Goal: Transaction & Acquisition: Purchase product/service

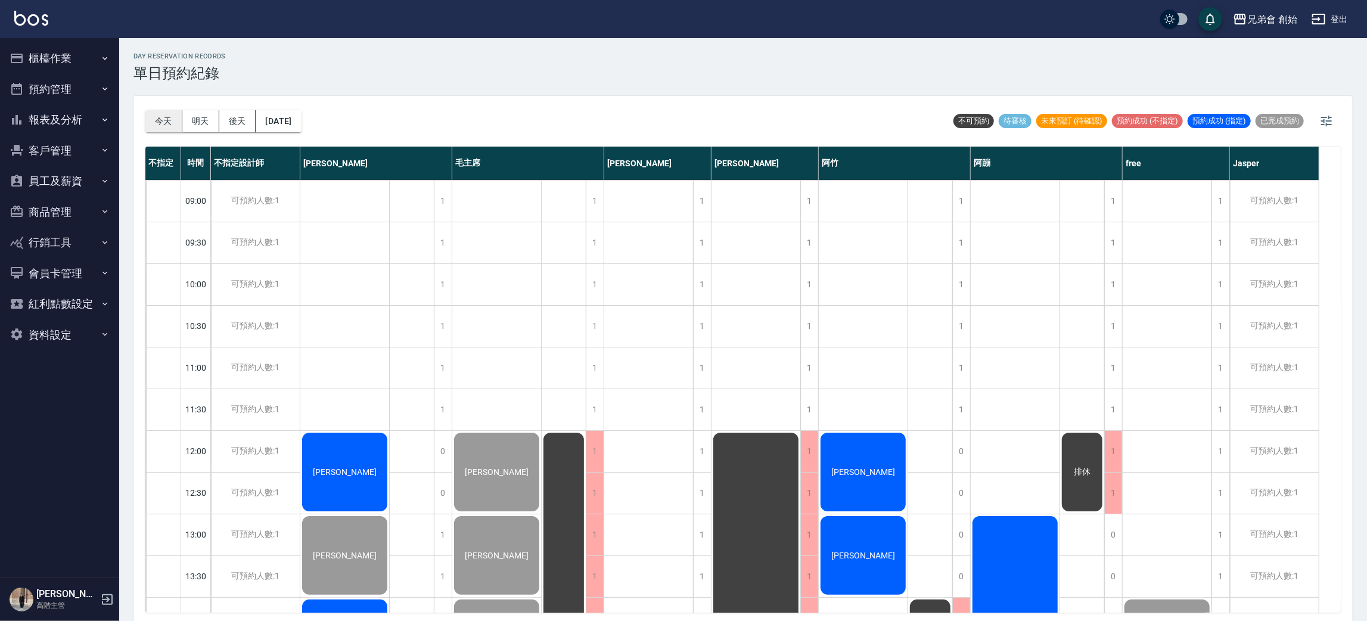
scroll to position [626, 0]
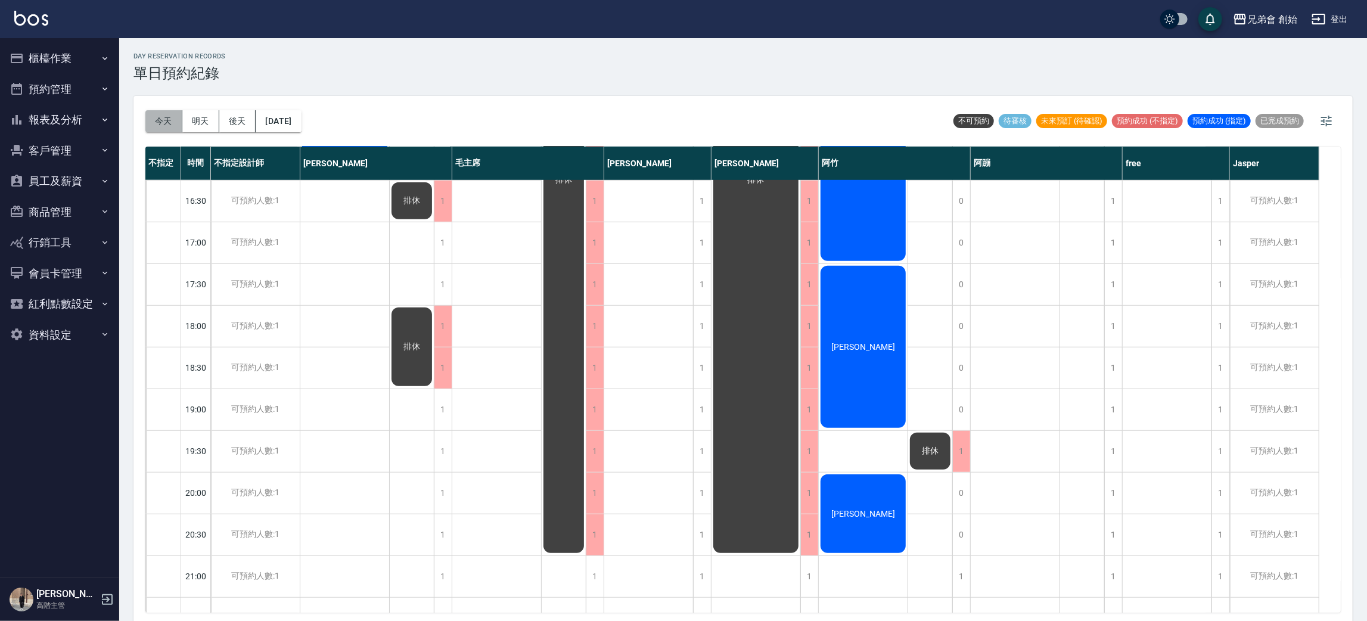
click at [170, 119] on button "今天" at bounding box center [163, 121] width 37 height 22
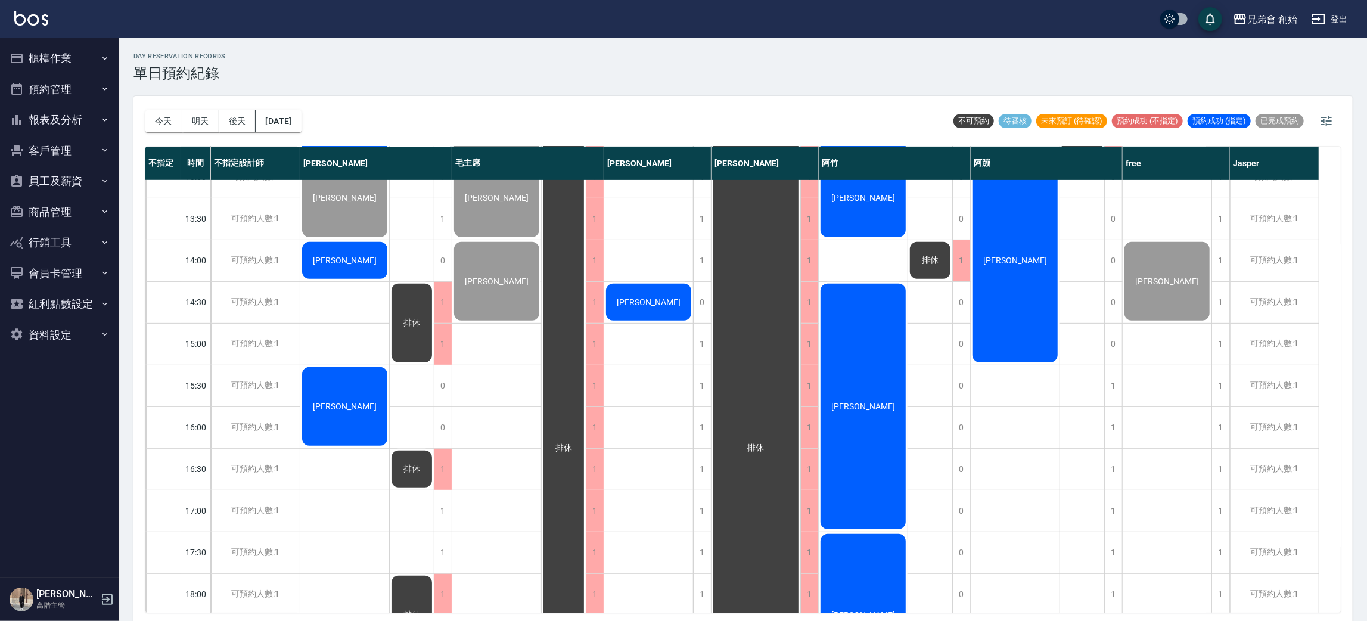
scroll to position [268, 0]
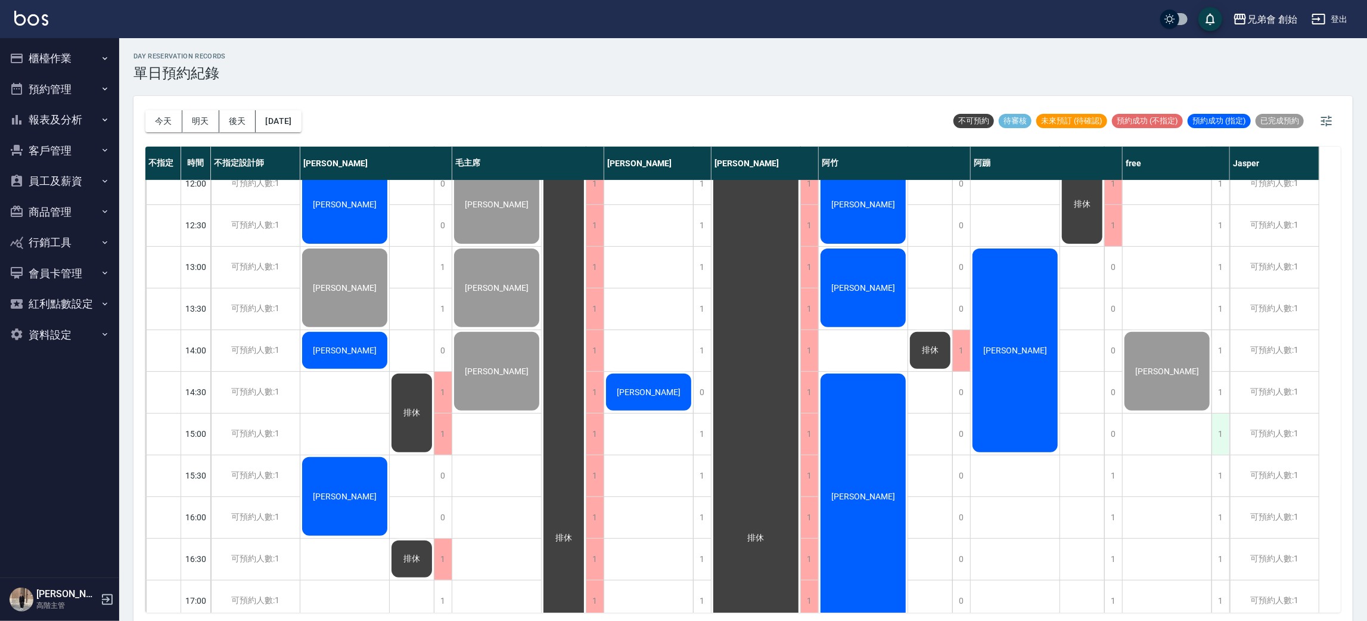
click at [1217, 442] on div "1" at bounding box center [1220, 434] width 18 height 41
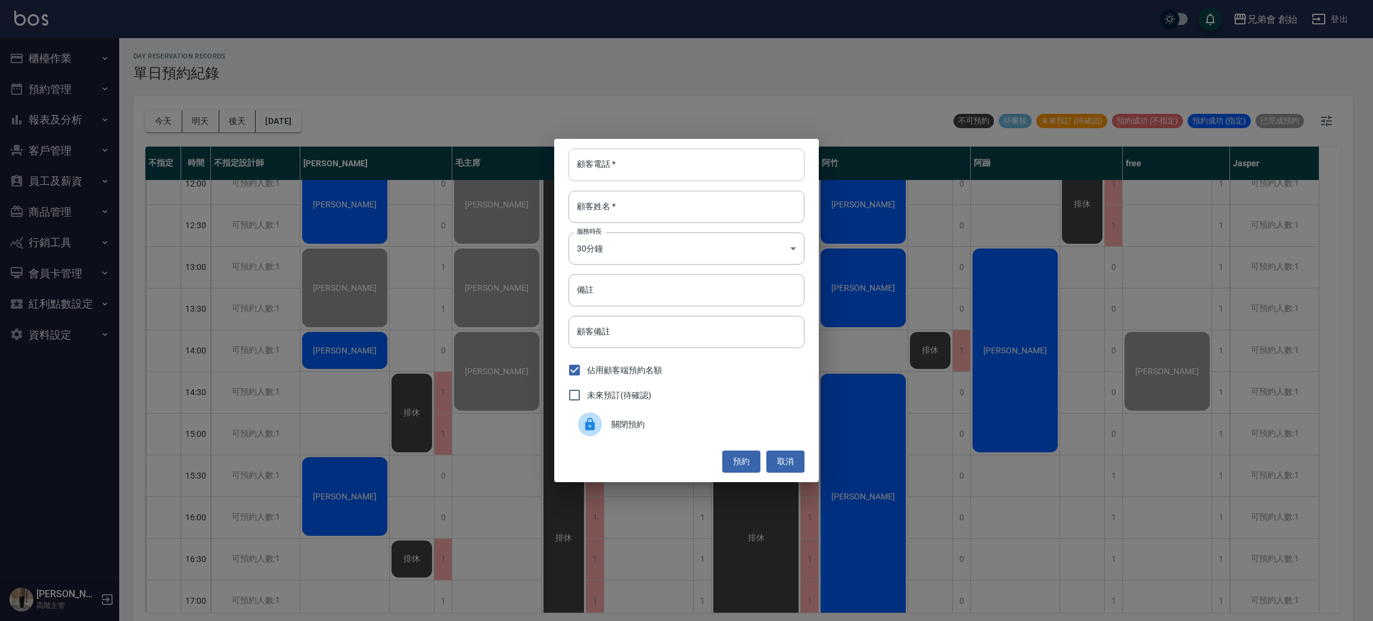
click at [661, 170] on input "顧客電話   *" at bounding box center [686, 164] width 236 height 32
type input "0977194815"
click at [614, 249] on body "兄弟會 創始 登出 櫃檯作業 打帳單 帳單列表 掛單列表 座位開單 營業儀表板 現金收支登錄 高階收支登錄 材料自購登錄 每日結帳 排班表 現場電腦打卡 掃碼…" at bounding box center [686, 312] width 1373 height 624
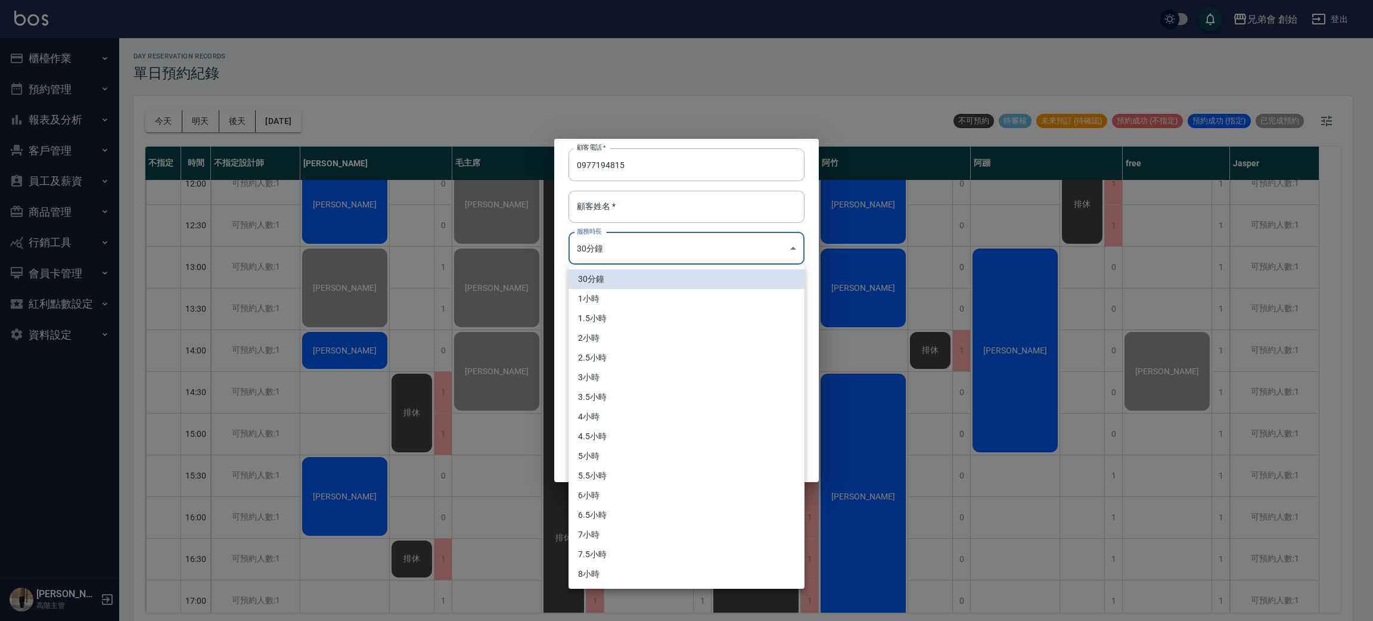
click at [618, 296] on li "1小時" at bounding box center [686, 299] width 236 height 20
type input "2"
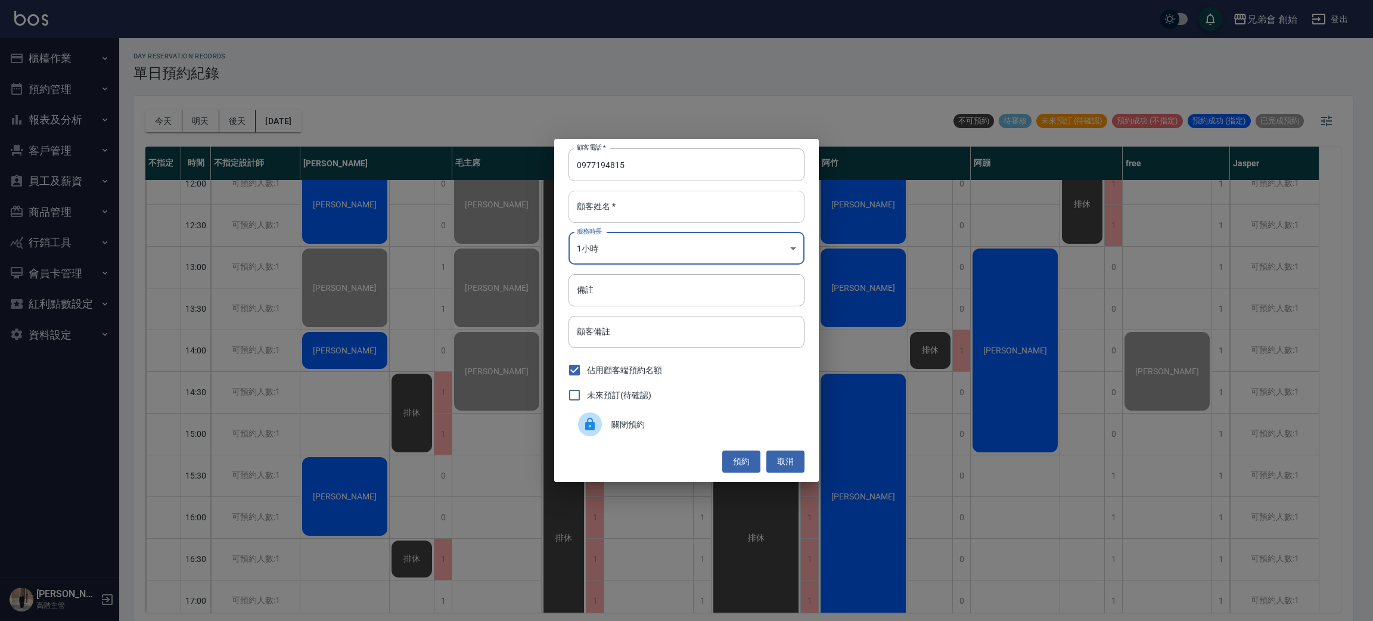
click at [624, 206] on input "顧客姓名   *" at bounding box center [686, 207] width 236 height 32
type input "謝"
drag, startPoint x: 731, startPoint y: 467, endPoint x: 741, endPoint y: 460, distance: 12.1
click at [738, 461] on button "預約" at bounding box center [741, 461] width 38 height 22
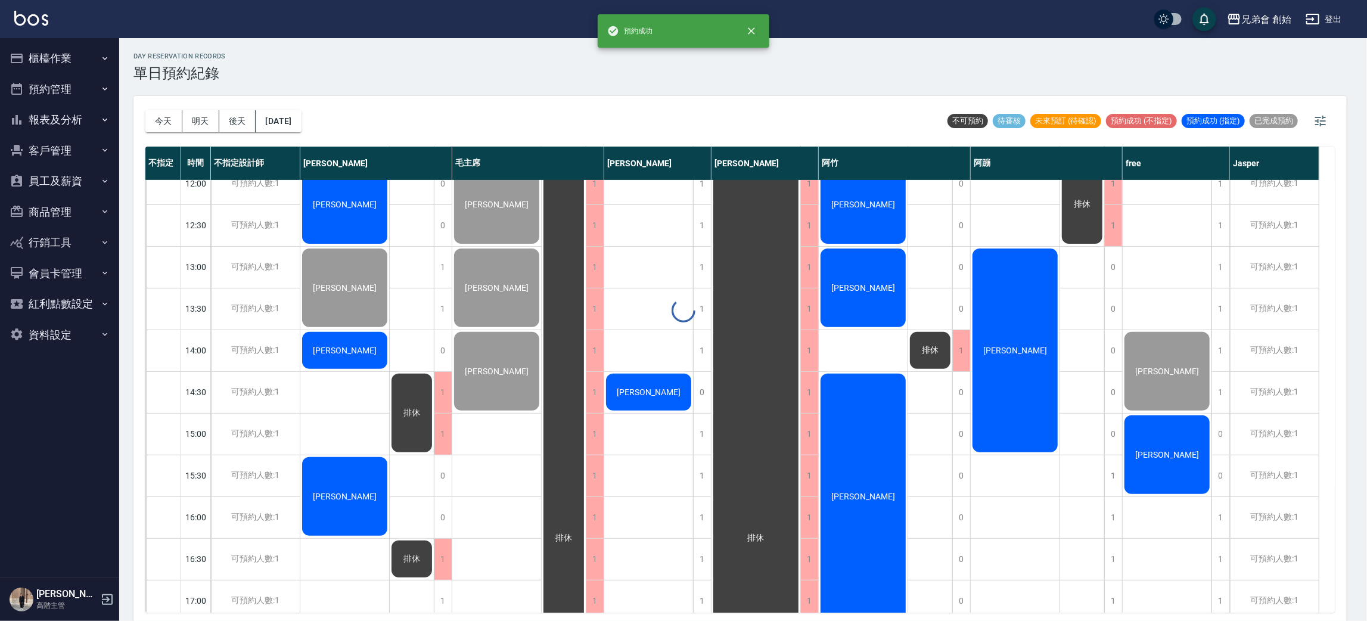
click at [1180, 453] on div at bounding box center [683, 310] width 1367 height 621
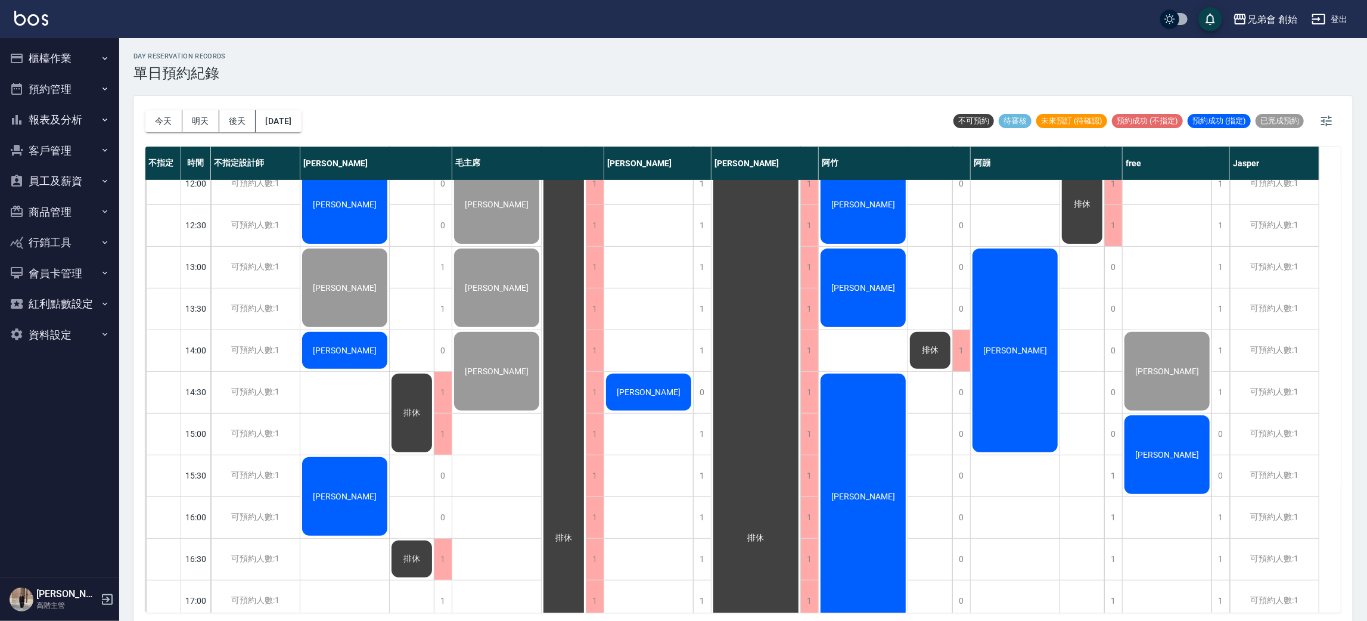
click at [1192, 425] on div "[PERSON_NAME]" at bounding box center [1167, 455] width 89 height 82
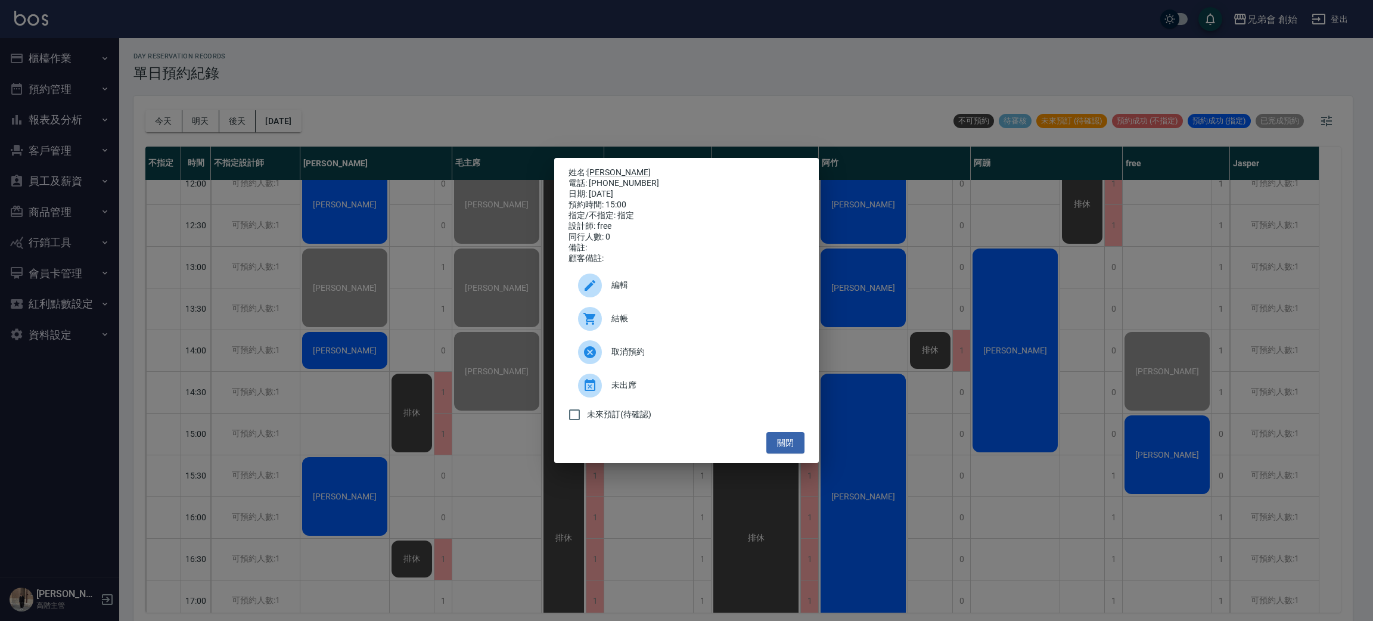
click at [680, 289] on span "編輯" at bounding box center [703, 285] width 184 height 13
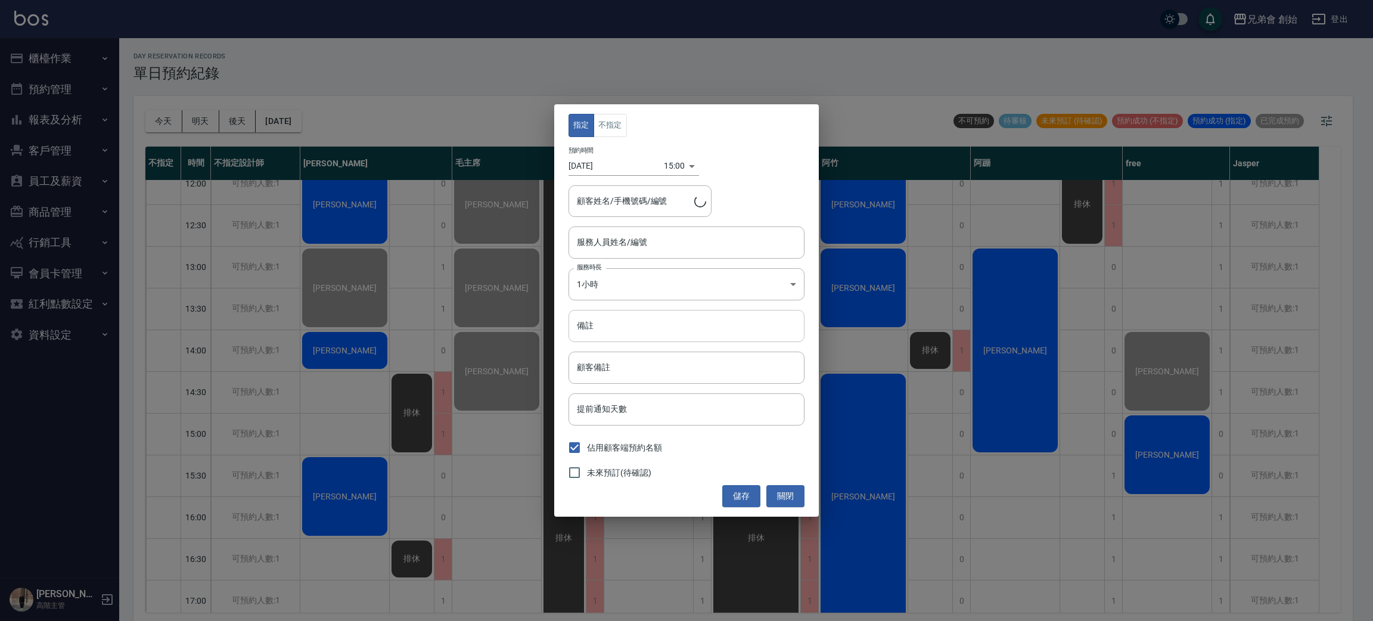
type input "free(無代號)"
type input "王明承/0977194815"
click at [625, 121] on button "不指定" at bounding box center [609, 125] width 33 height 23
click at [743, 490] on button "儲存" at bounding box center [741, 496] width 38 height 22
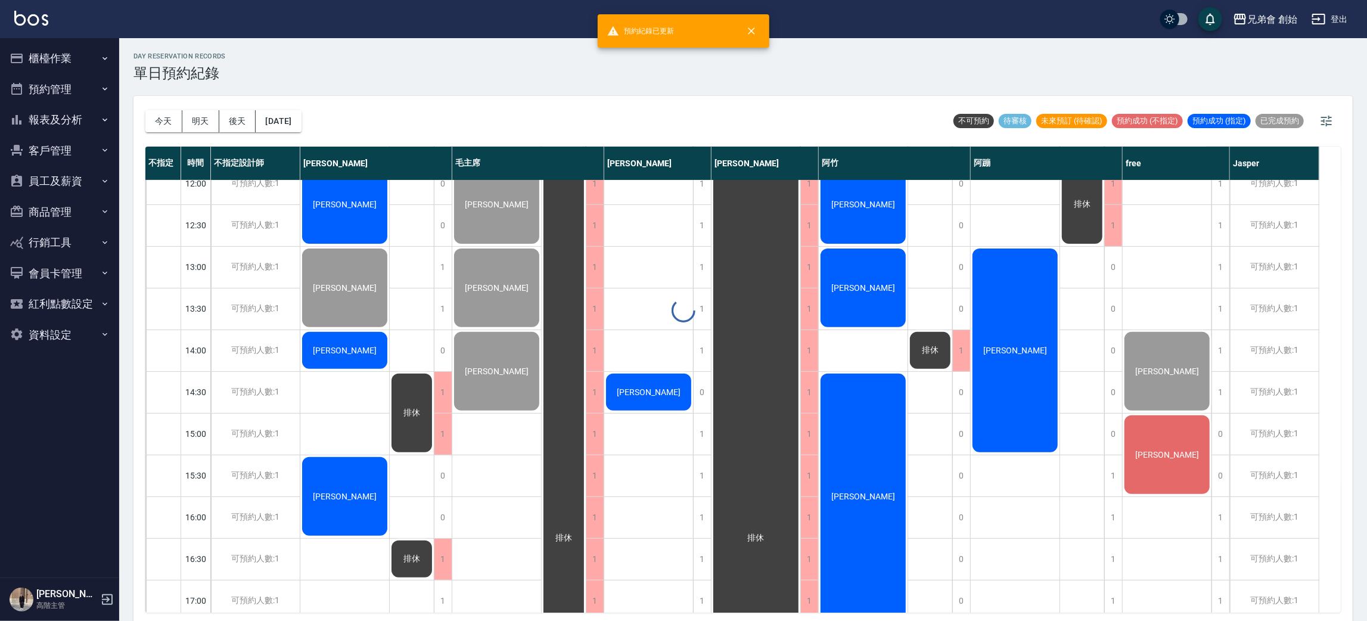
click at [1175, 456] on div at bounding box center [683, 310] width 1367 height 621
click at [1154, 443] on div "[PERSON_NAME]" at bounding box center [1167, 455] width 89 height 82
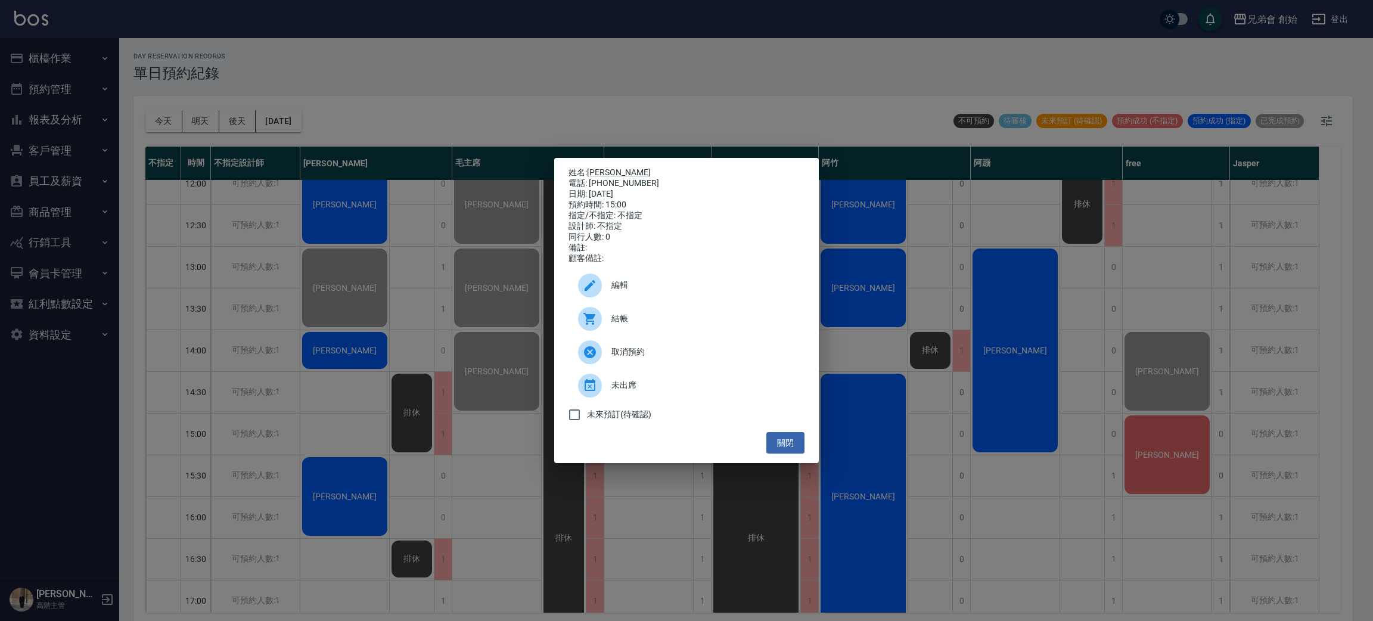
click at [685, 325] on span "結帳" at bounding box center [703, 318] width 184 height 13
drag, startPoint x: 287, startPoint y: 64, endPoint x: 114, endPoint y: 23, distance: 177.6
click at [281, 49] on div "姓名: 王明承 電話: 0977194815 日期: 2025/10/05 預約時間: 15:00 指定/不指定: 不指定 設計師: 不指定 同行人數: 0 …" at bounding box center [686, 310] width 1373 height 621
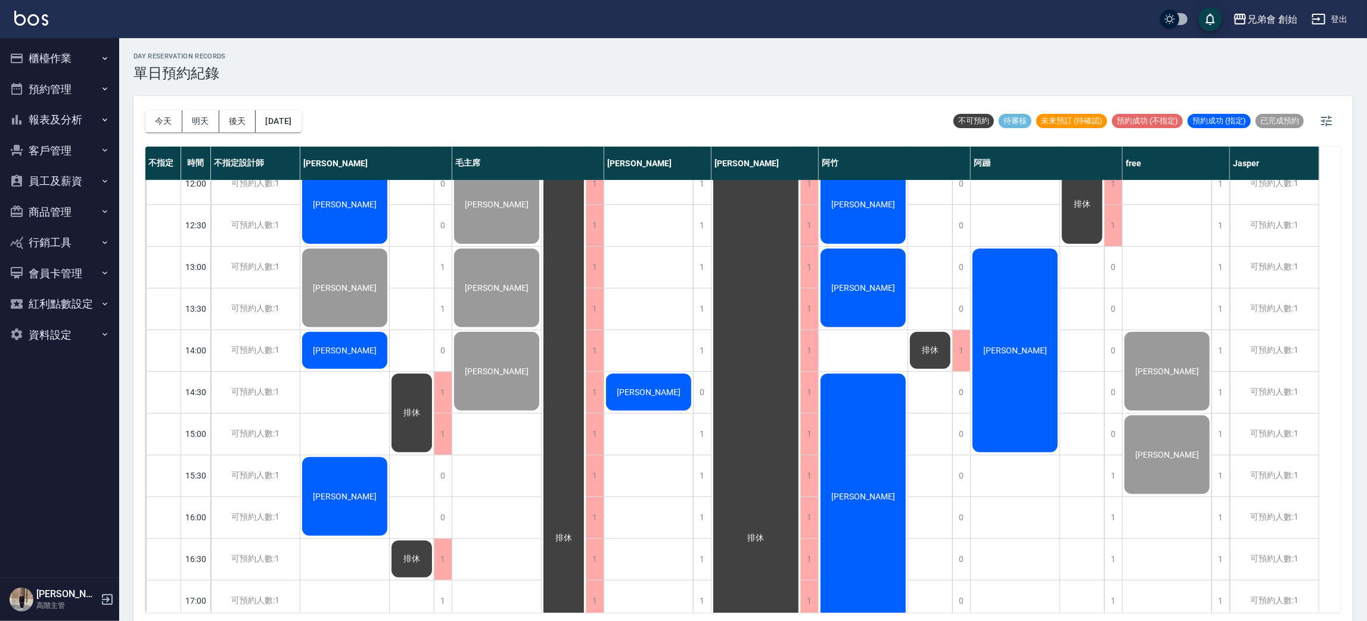
click at [1028, 328] on div "黃耕威" at bounding box center [1015, 350] width 89 height 207
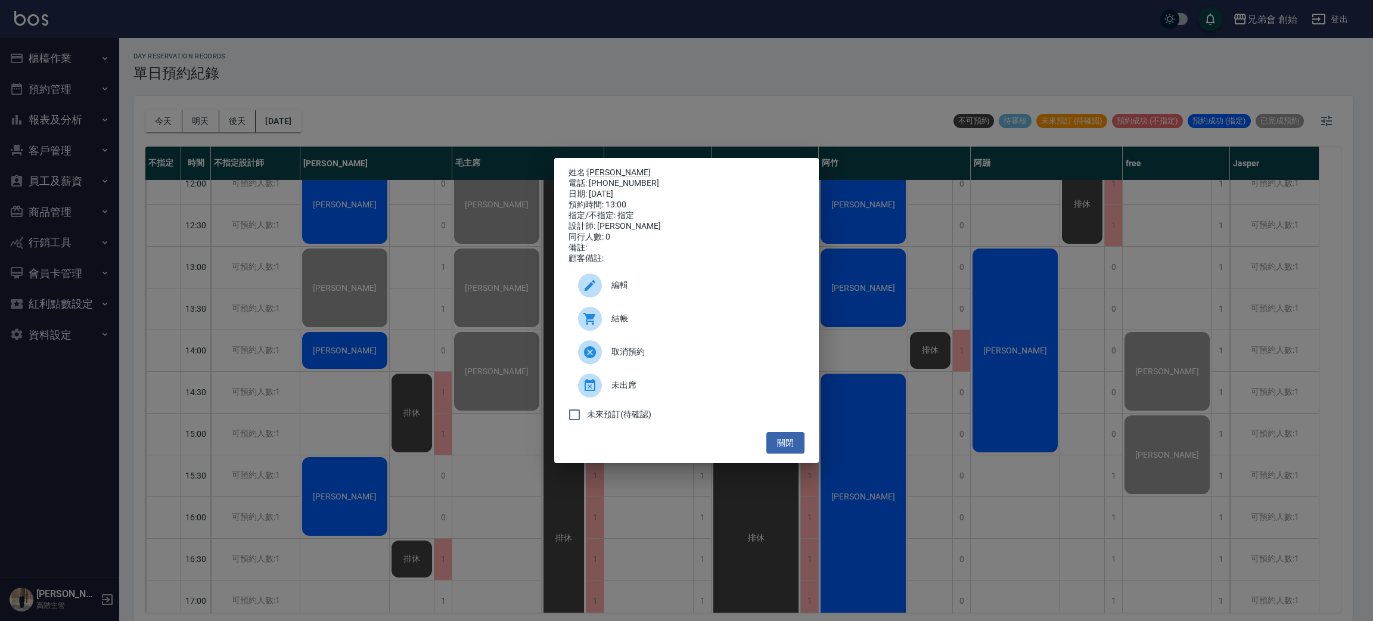
drag, startPoint x: 982, startPoint y: 503, endPoint x: 986, endPoint y: 492, distance: 11.9
click at [985, 503] on div "姓名: 黃耕威 電話: 0988142013 日期: 2025/10/05 預約時間: 13:00 指定/不指定: 指定 設計師: 阿蹦 同行人數: 0 備註…" at bounding box center [686, 310] width 1373 height 621
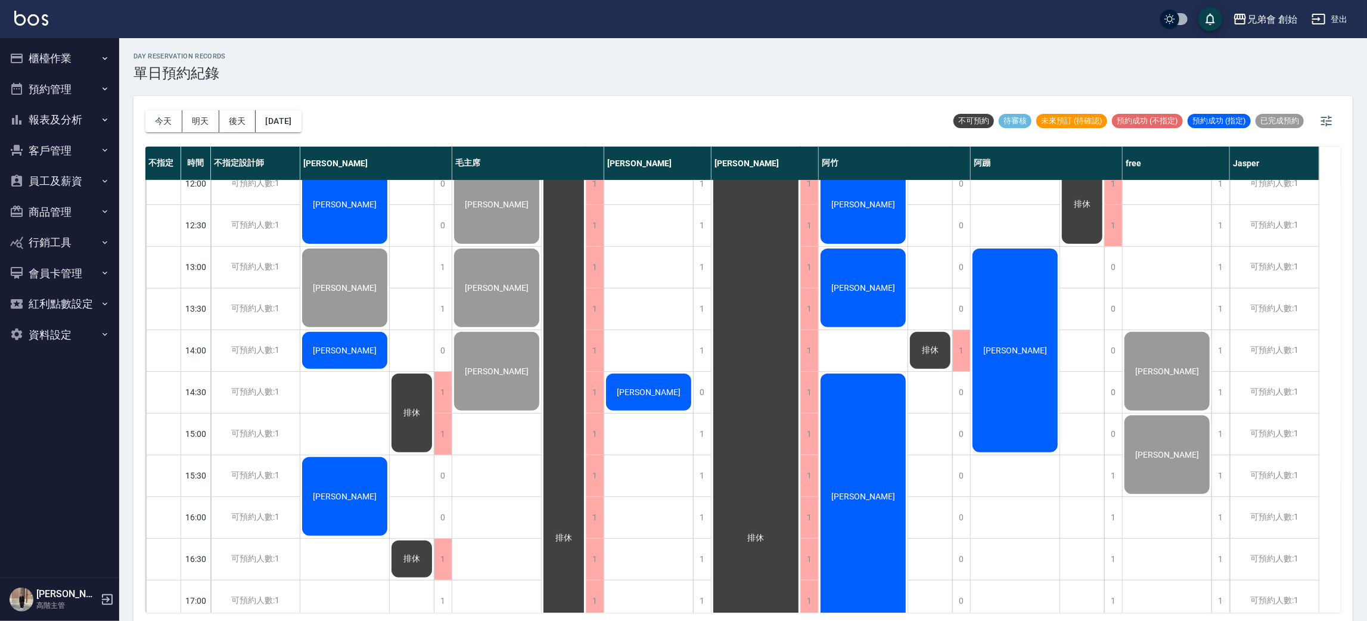
scroll to position [89, 0]
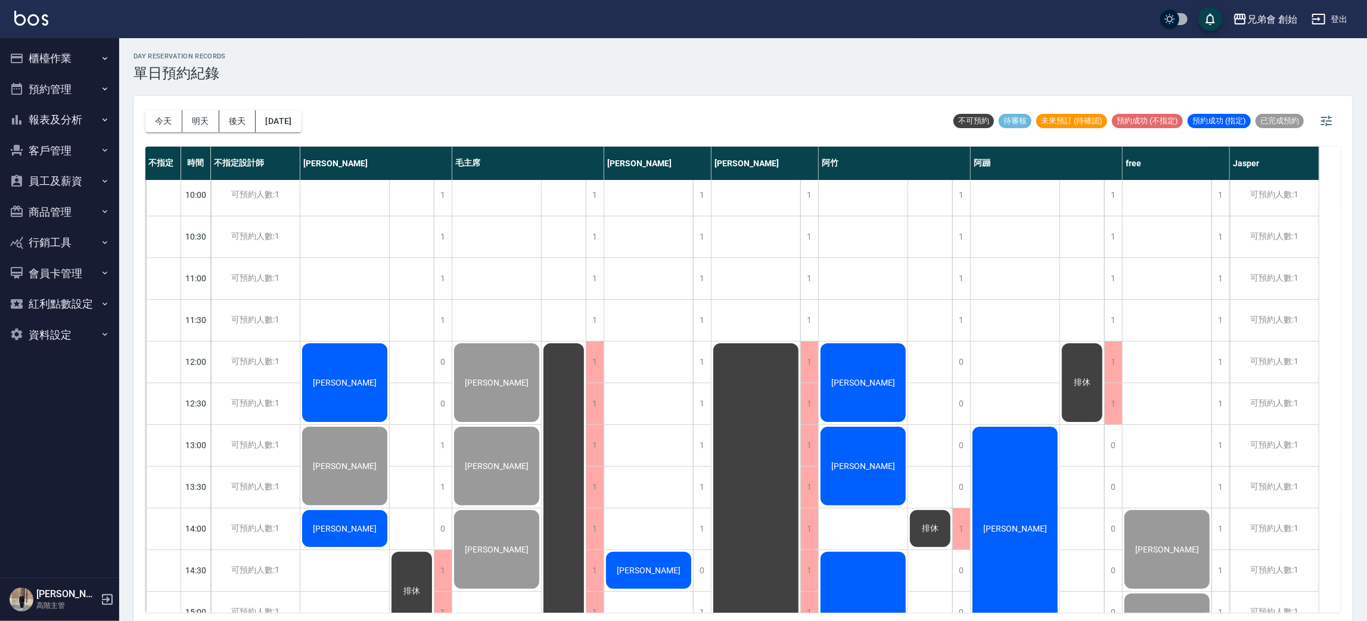
click at [884, 389] on div "[PERSON_NAME]" at bounding box center [863, 382] width 89 height 82
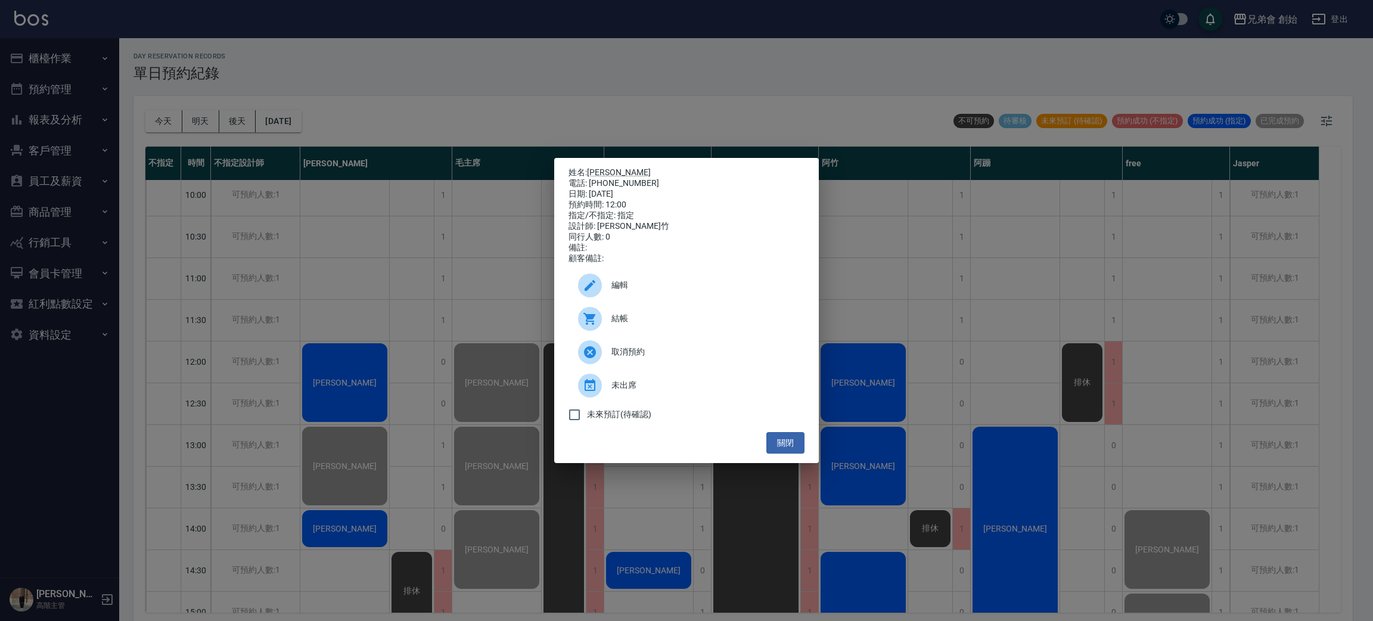
click at [746, 319] on span "結帳" at bounding box center [703, 318] width 184 height 13
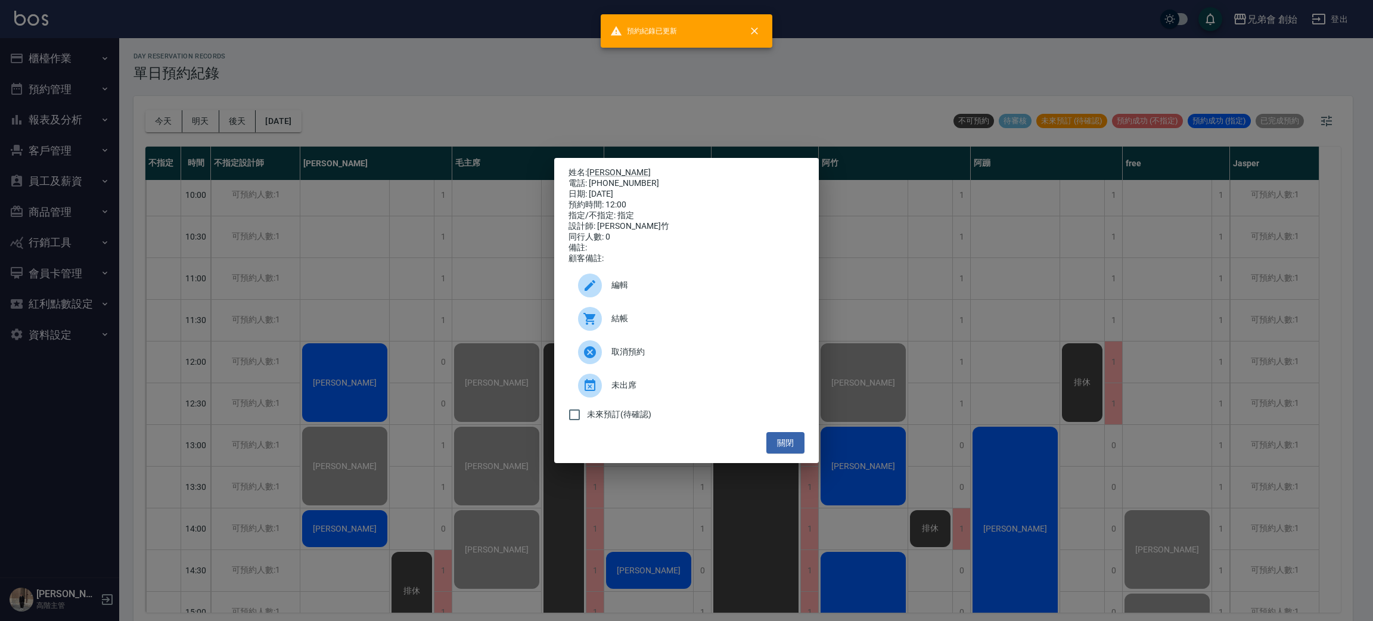
click at [447, 205] on div "姓名: 邱勝評 電話: 0980277603 日期: 2025/10/05 預約時間: 12:00 指定/不指定: 指定 設計師: 阿竹 同行人數: 0 備註…" at bounding box center [686, 310] width 1373 height 621
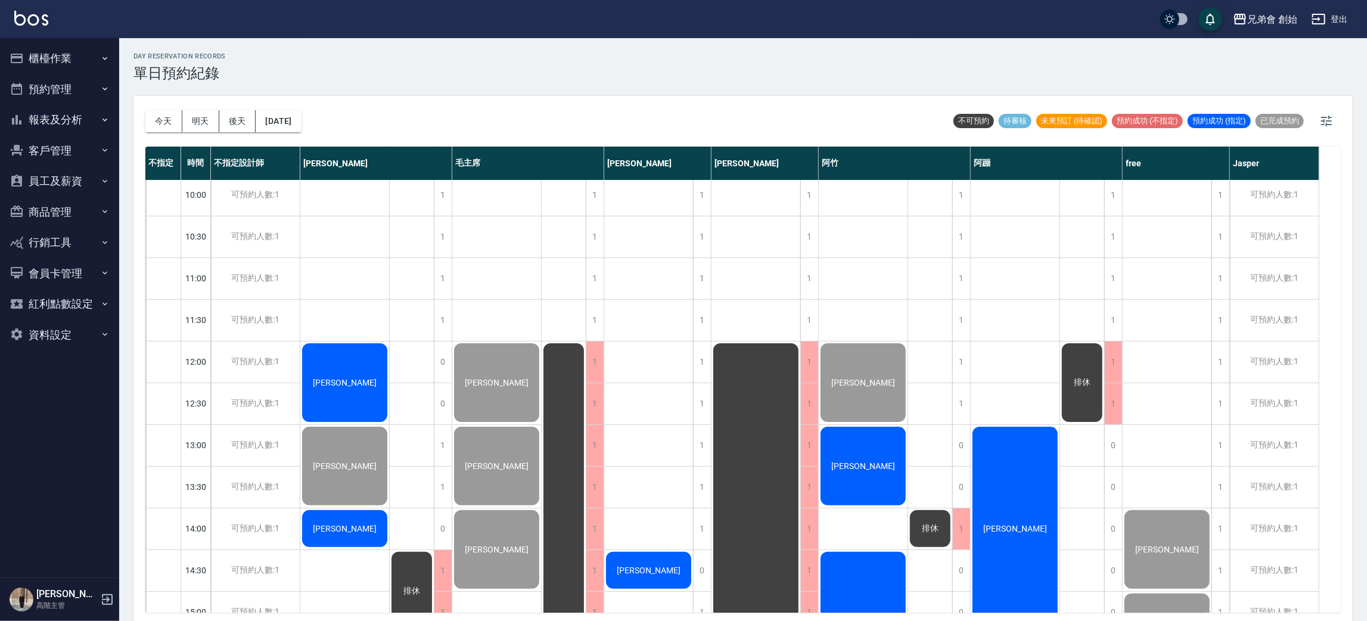
scroll to position [268, 0]
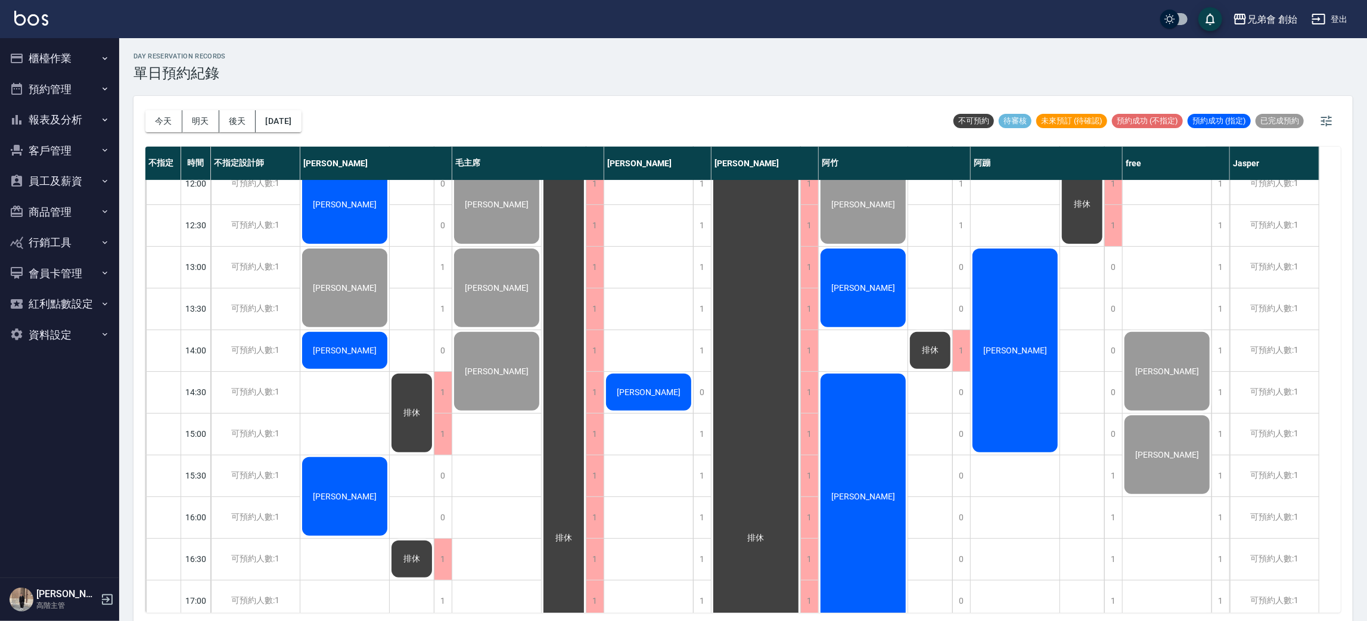
click at [853, 279] on div "[PERSON_NAME]" at bounding box center [863, 288] width 89 height 82
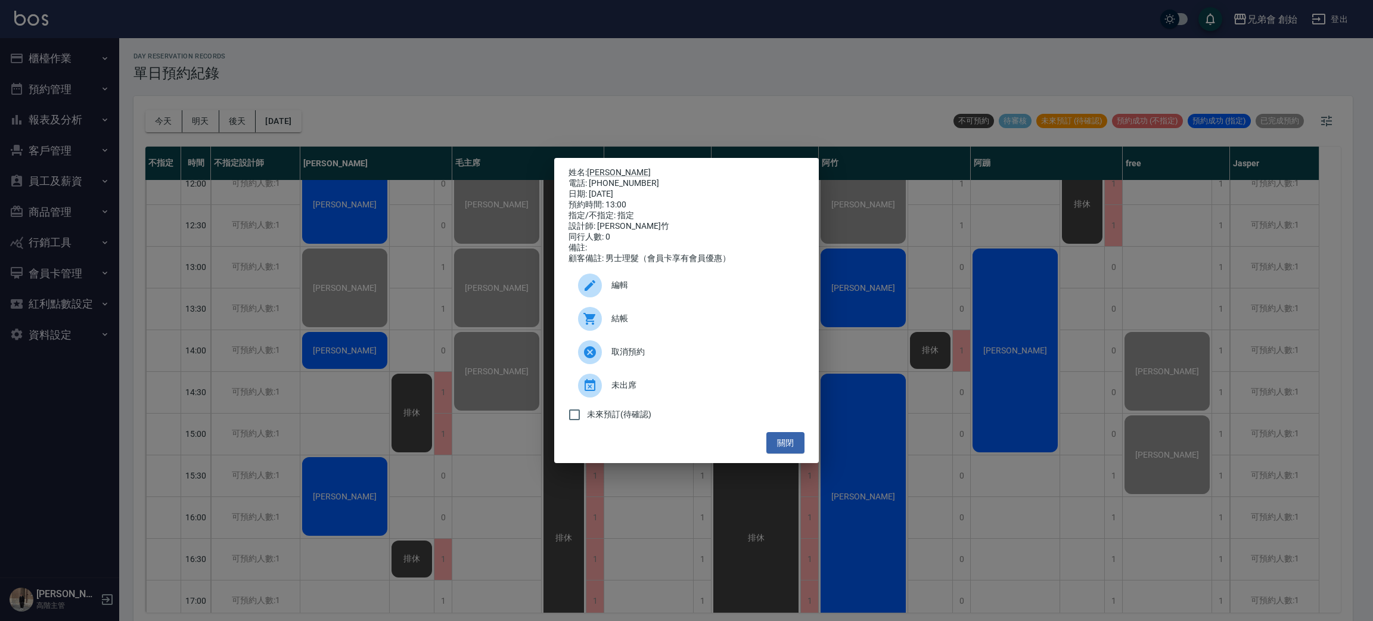
click at [677, 313] on div "結帳" at bounding box center [686, 318] width 236 height 33
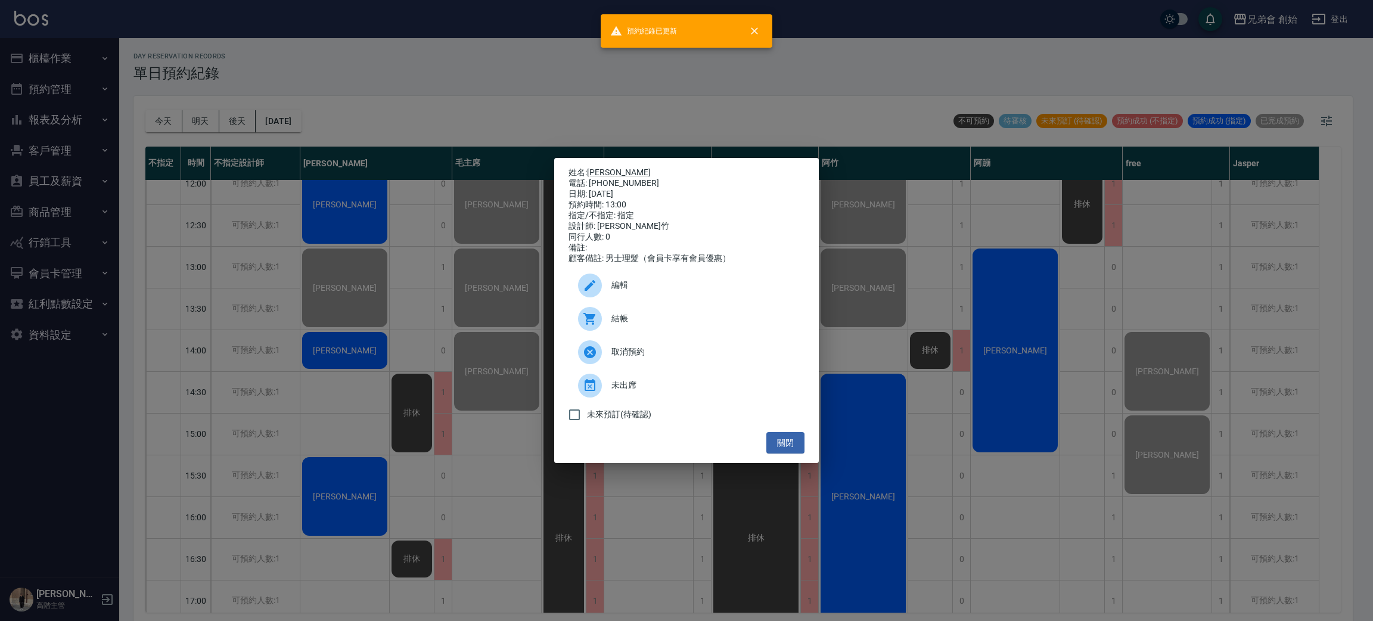
click at [817, 267] on div "姓名: 劉梓喬 電話: 0936632468 日期: 2025/10/05 預約時間: 13:00 指定/不指定: 指定 設計師: 阿竹 同行人數: 0 備註…" at bounding box center [686, 311] width 265 height 306
click at [894, 442] on div "姓名: 劉梓喬 電話: 0936632468 日期: 2025/10/05 預約時間: 13:00 指定/不指定: 指定 設計師: 阿竹 同行人數: 0 備註…" at bounding box center [686, 310] width 1373 height 621
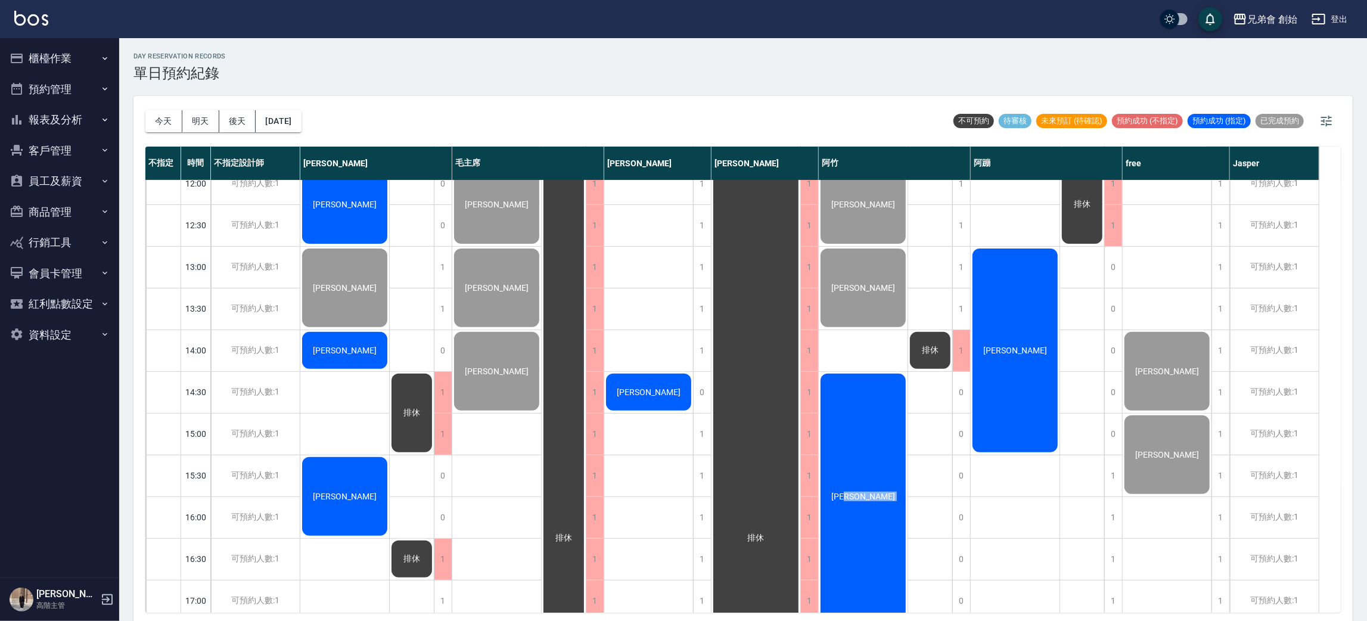
click at [895, 442] on div "[PERSON_NAME]" at bounding box center [863, 496] width 89 height 249
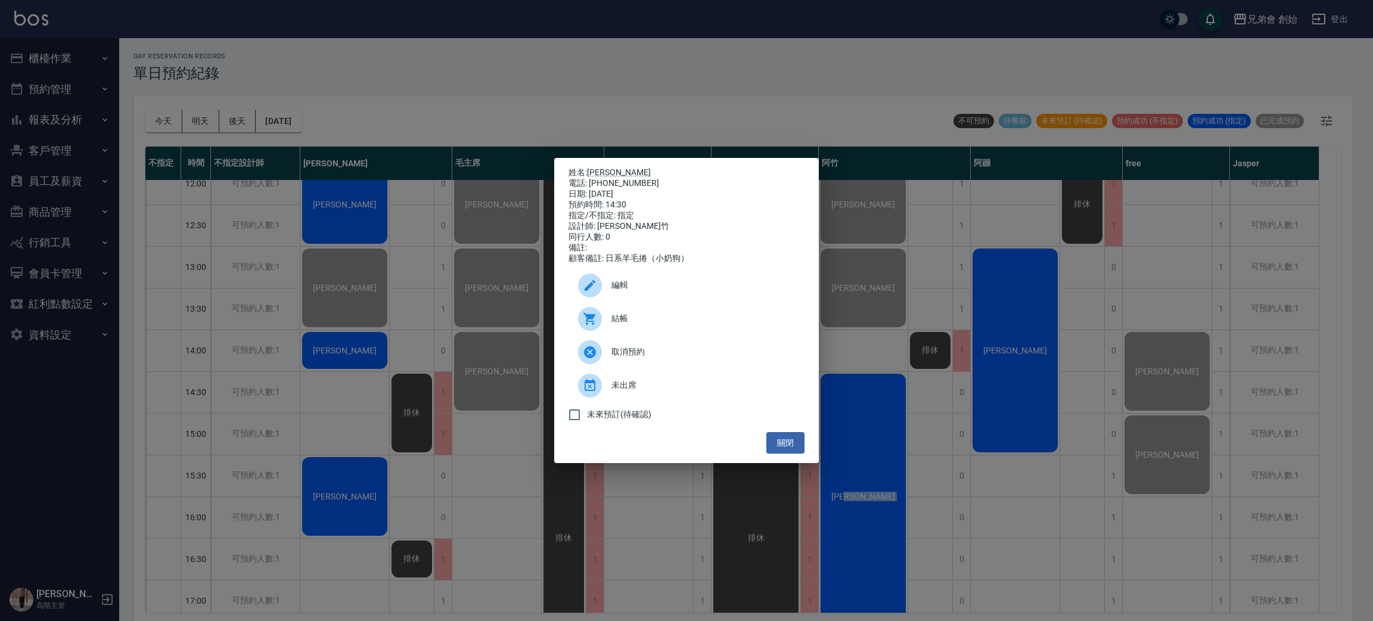
click at [695, 310] on div "結帳" at bounding box center [686, 318] width 236 height 33
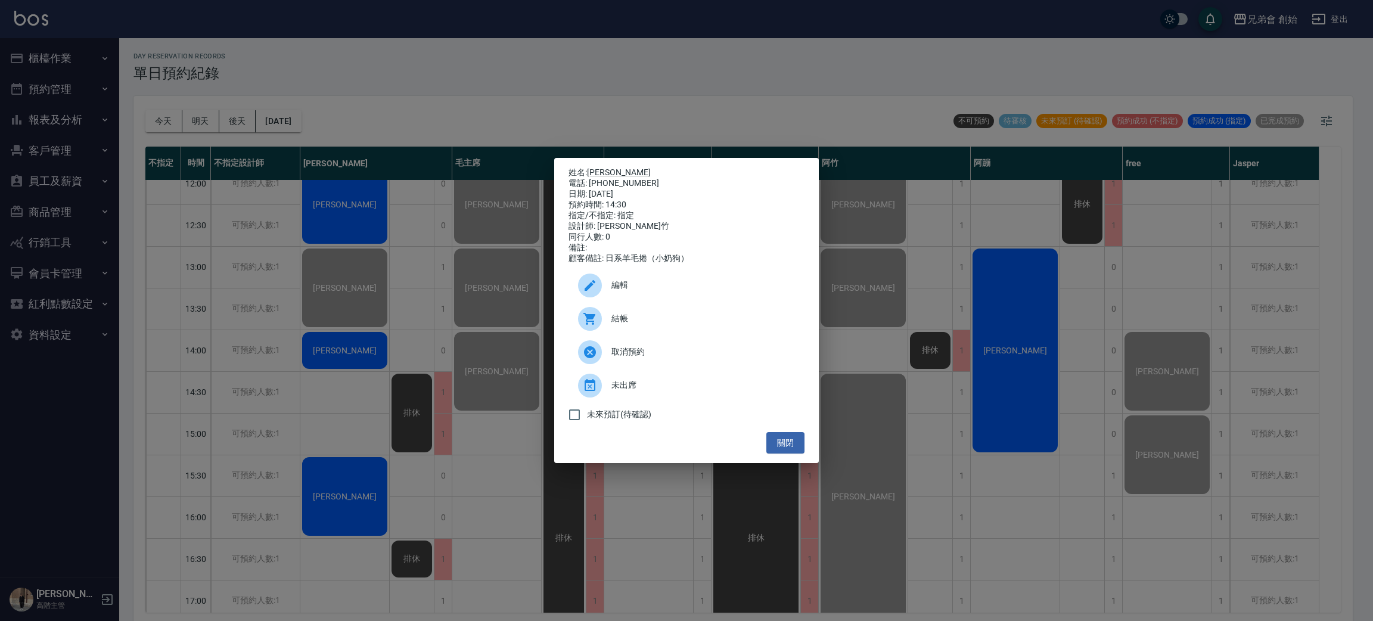
click at [559, 108] on div "姓名: 陳崇立 電話: 0938721921 日期: 2025/10/05 預約時間: 14:30 指定/不指定: 指定 設計師: 阿竹 同行人數: 0 備註…" at bounding box center [686, 310] width 1373 height 621
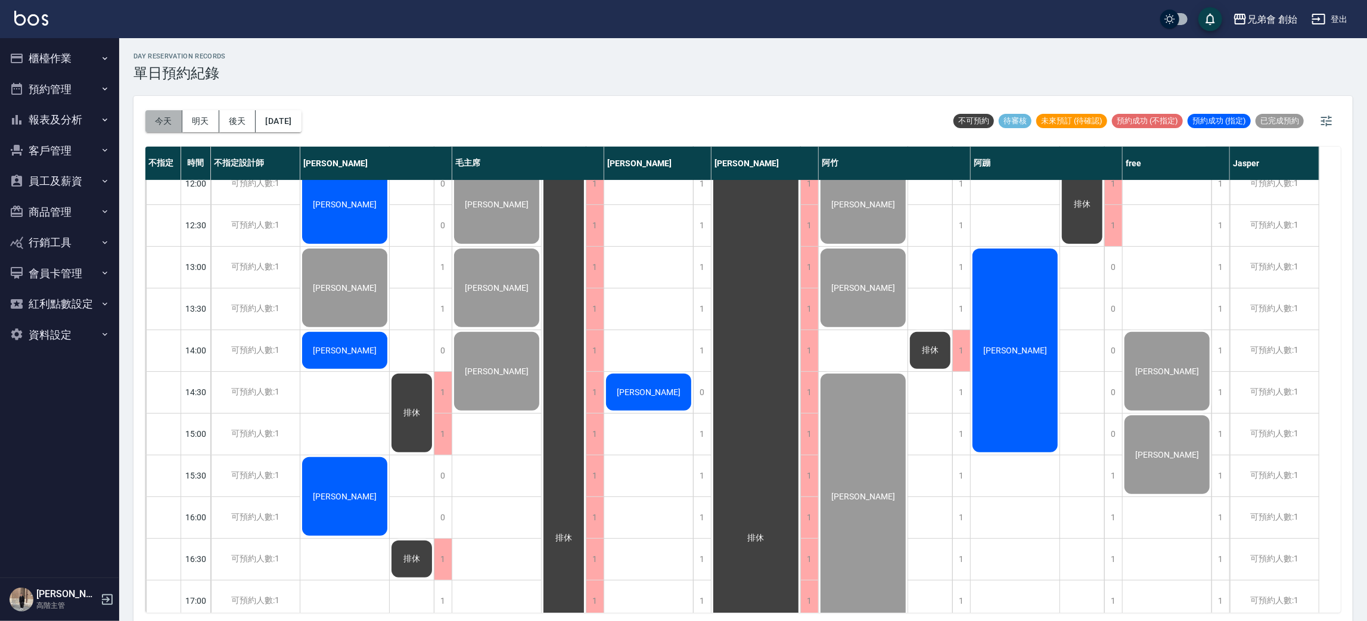
click at [165, 125] on button "今天" at bounding box center [163, 121] width 37 height 22
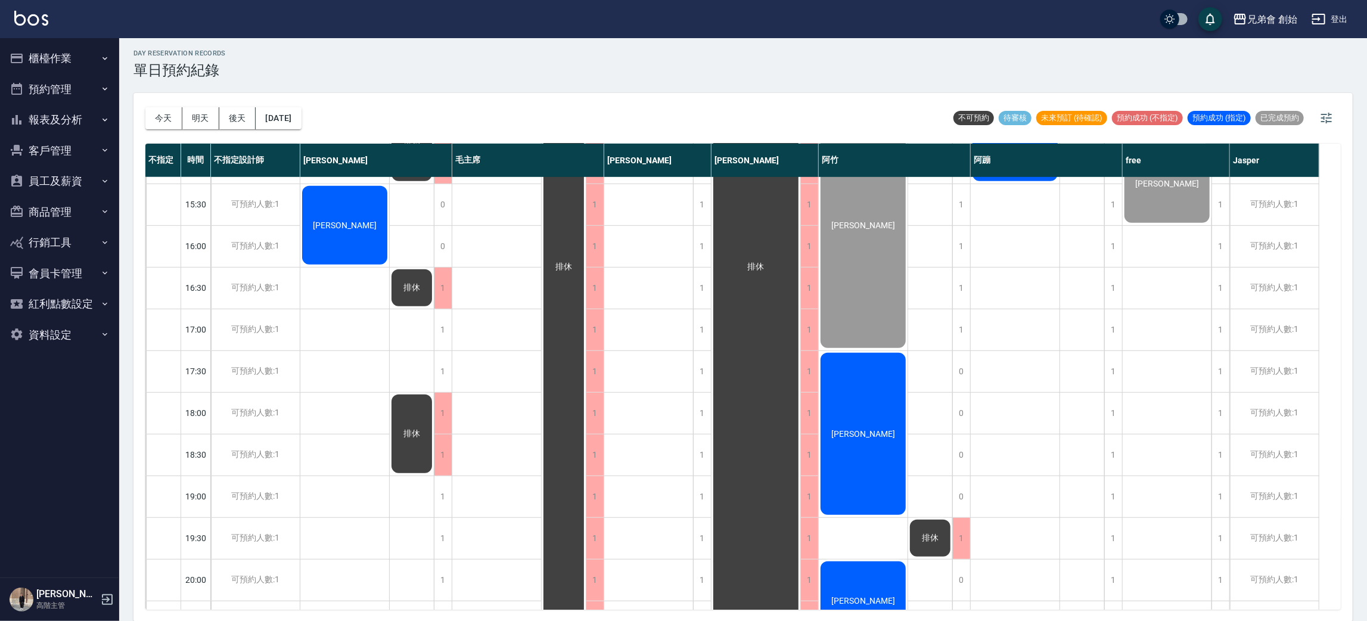
scroll to position [715, 0]
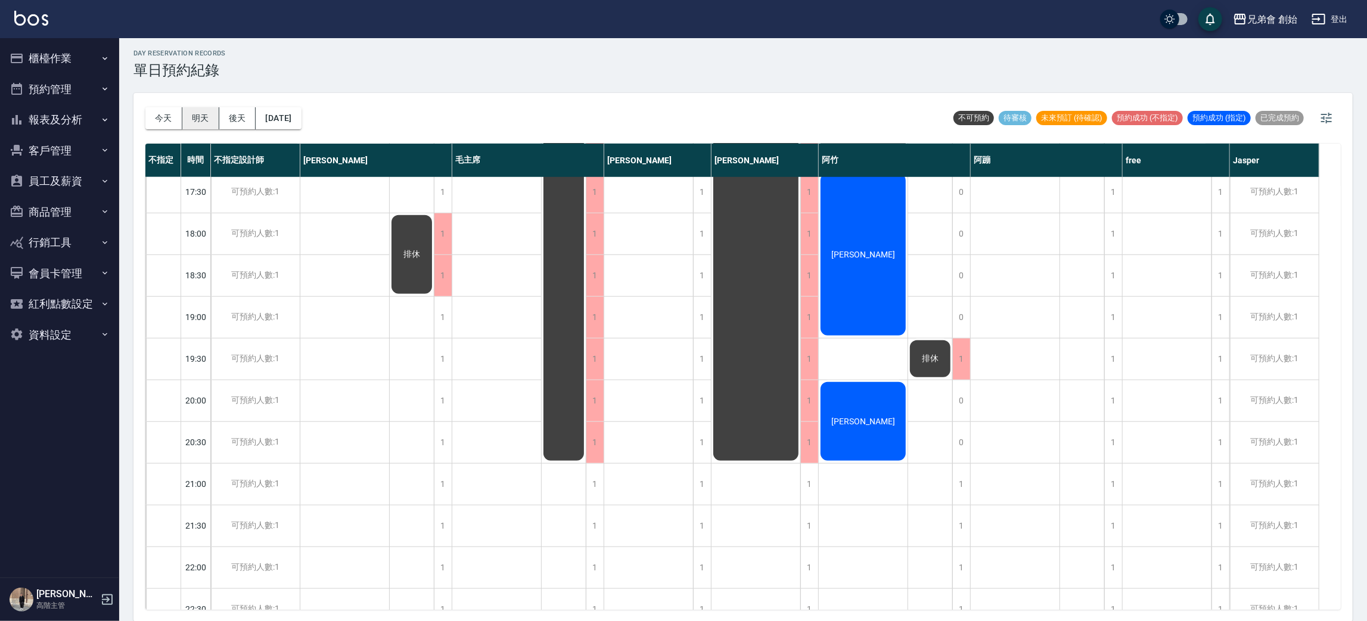
click at [205, 119] on button "明天" at bounding box center [200, 118] width 37 height 22
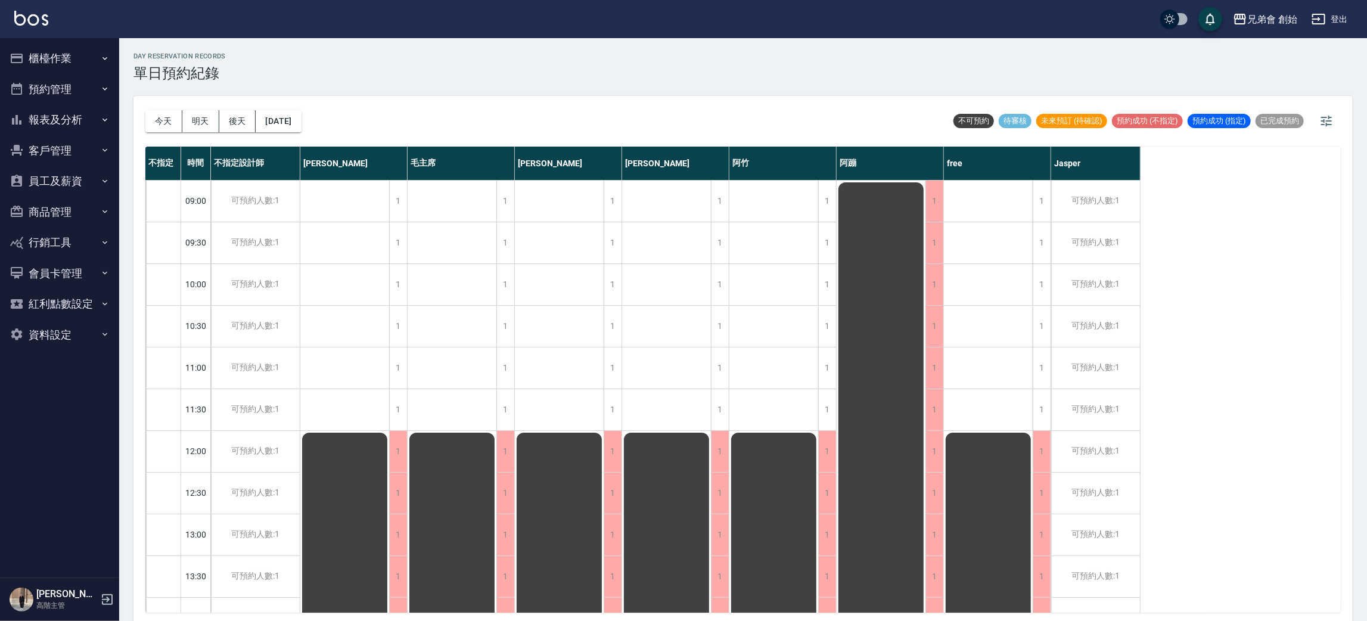
click at [162, 110] on button "今天" at bounding box center [163, 121] width 37 height 22
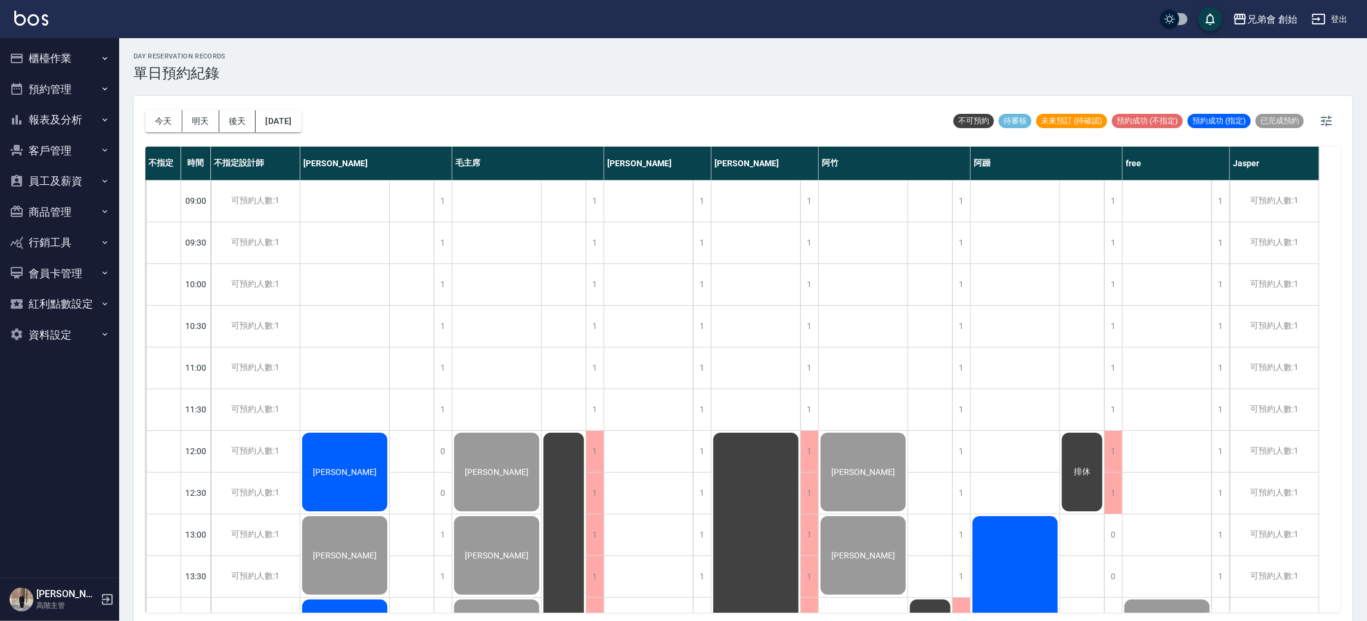
scroll to position [3, 0]
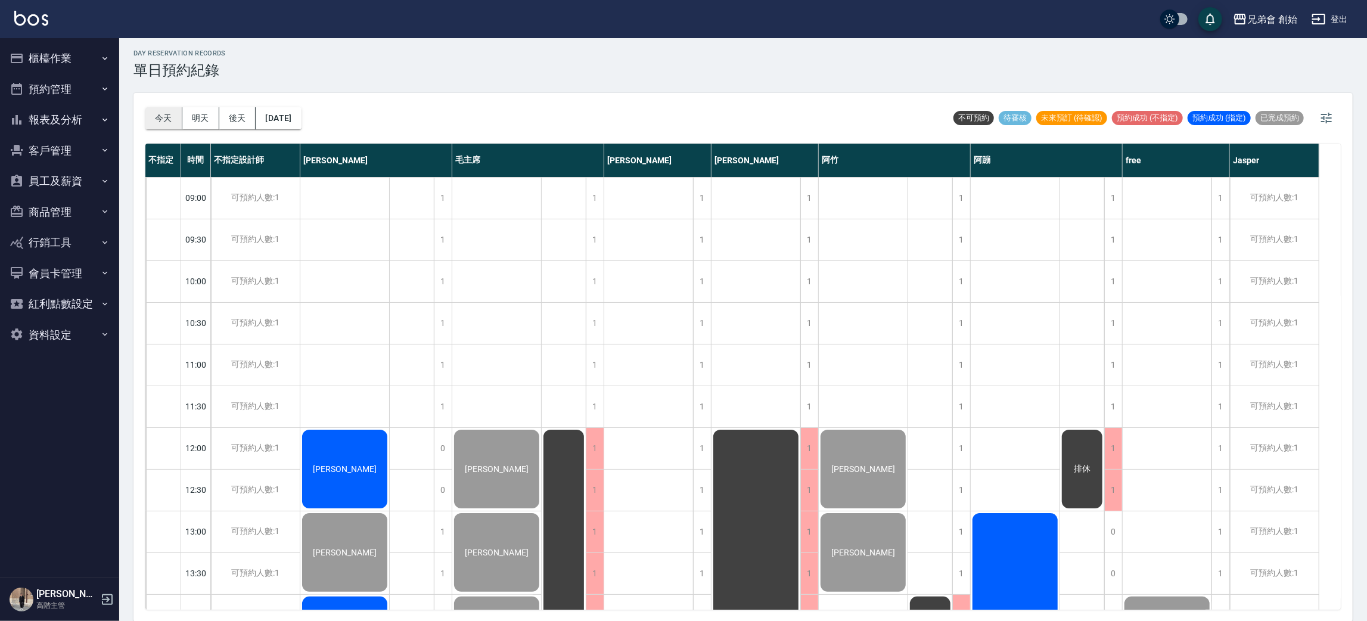
click at [148, 117] on button "今天" at bounding box center [163, 118] width 37 height 22
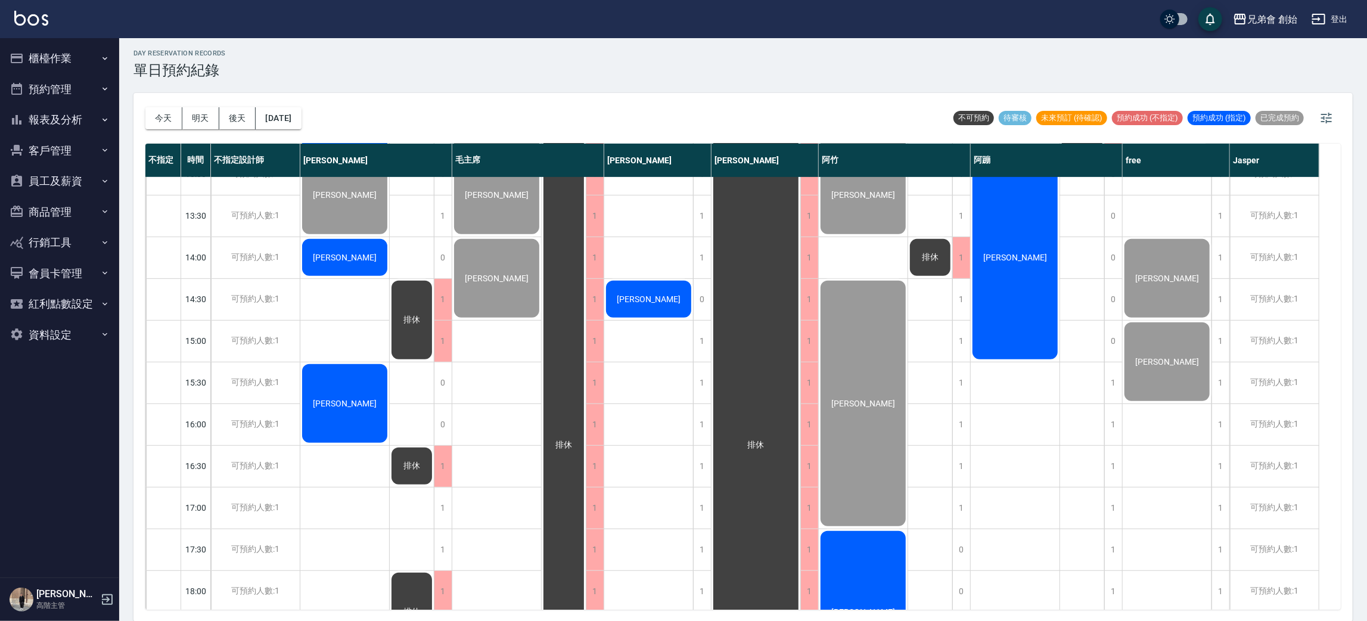
scroll to position [626, 0]
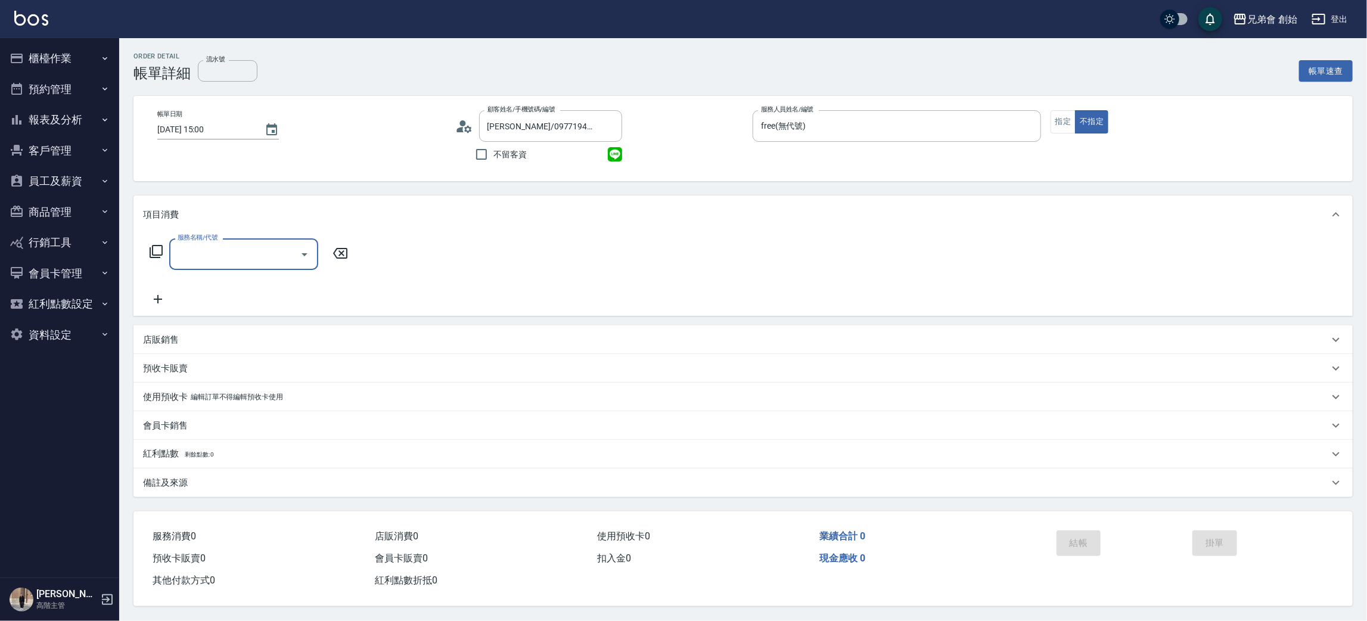
click at [221, 259] on input "服務名稱/代號" at bounding box center [235, 254] width 120 height 21
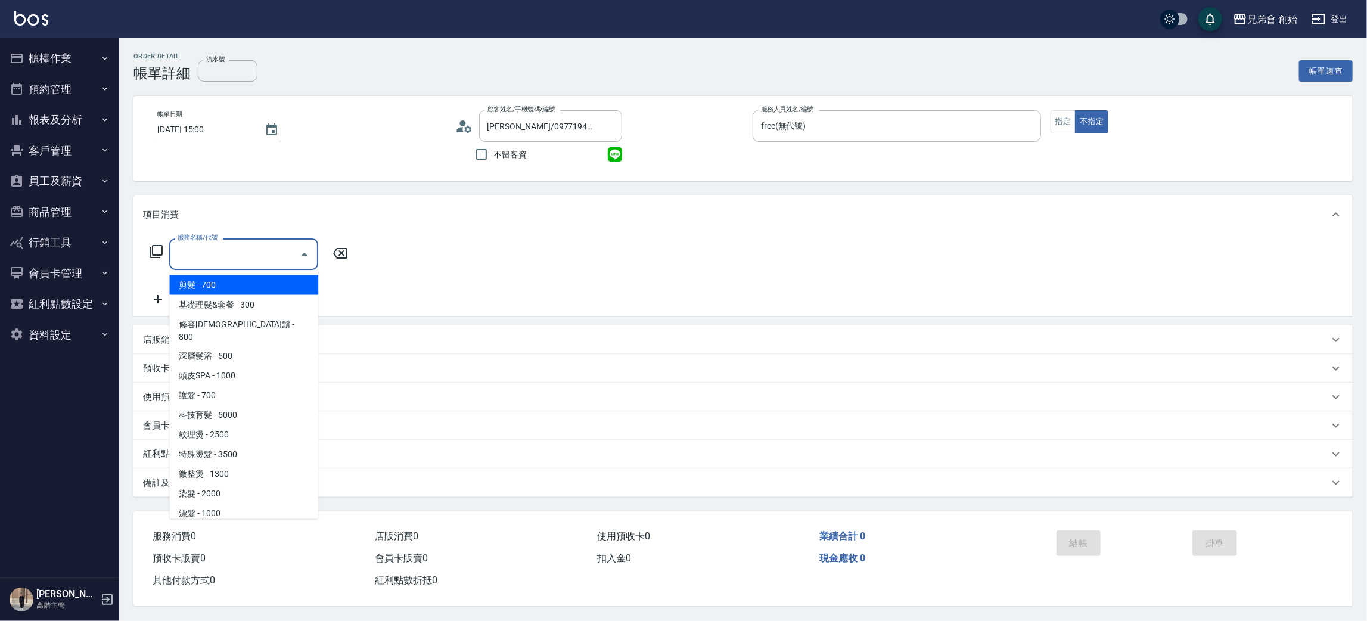
click at [271, 278] on span "剪髮 - 700" at bounding box center [243, 285] width 149 height 20
type input "剪髮(A01)"
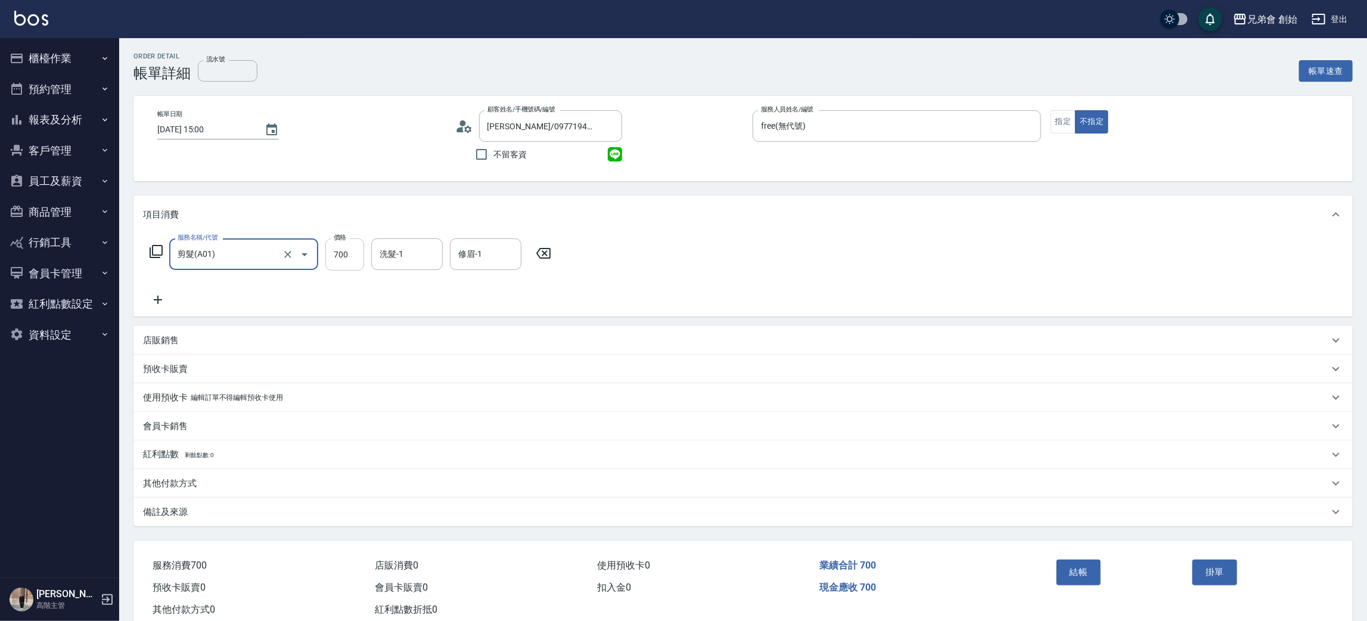
drag, startPoint x: 360, startPoint y: 264, endPoint x: 359, endPoint y: 255, distance: 9.0
click at [360, 263] on input "700" at bounding box center [344, 254] width 39 height 32
type input "500"
click at [1096, 580] on button "結帳" at bounding box center [1078, 572] width 45 height 25
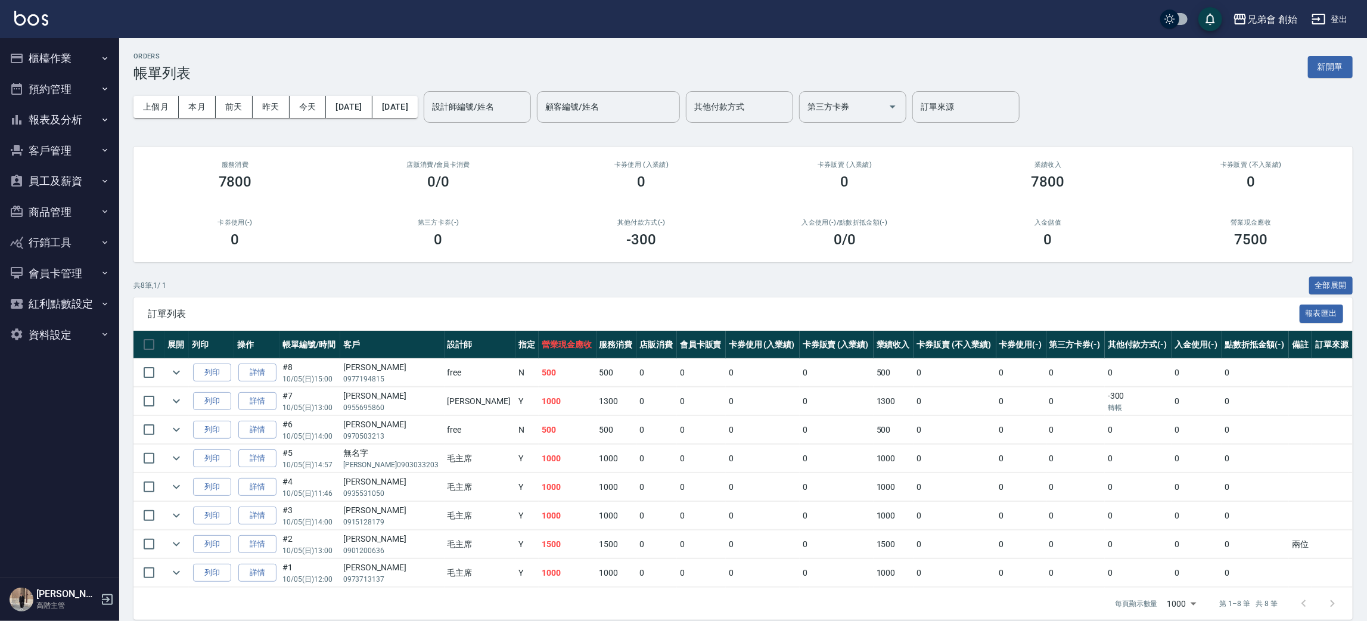
drag, startPoint x: 1188, startPoint y: 527, endPoint x: 1195, endPoint y: 541, distance: 15.7
click at [1195, 541] on tbody "列印 詳情 #8 10/05 (日) 15:00 王明承 0977194815 free N 500 500 0 0 0 0 500 0 0 0 0 0 0 …" at bounding box center [742, 473] width 1219 height 229
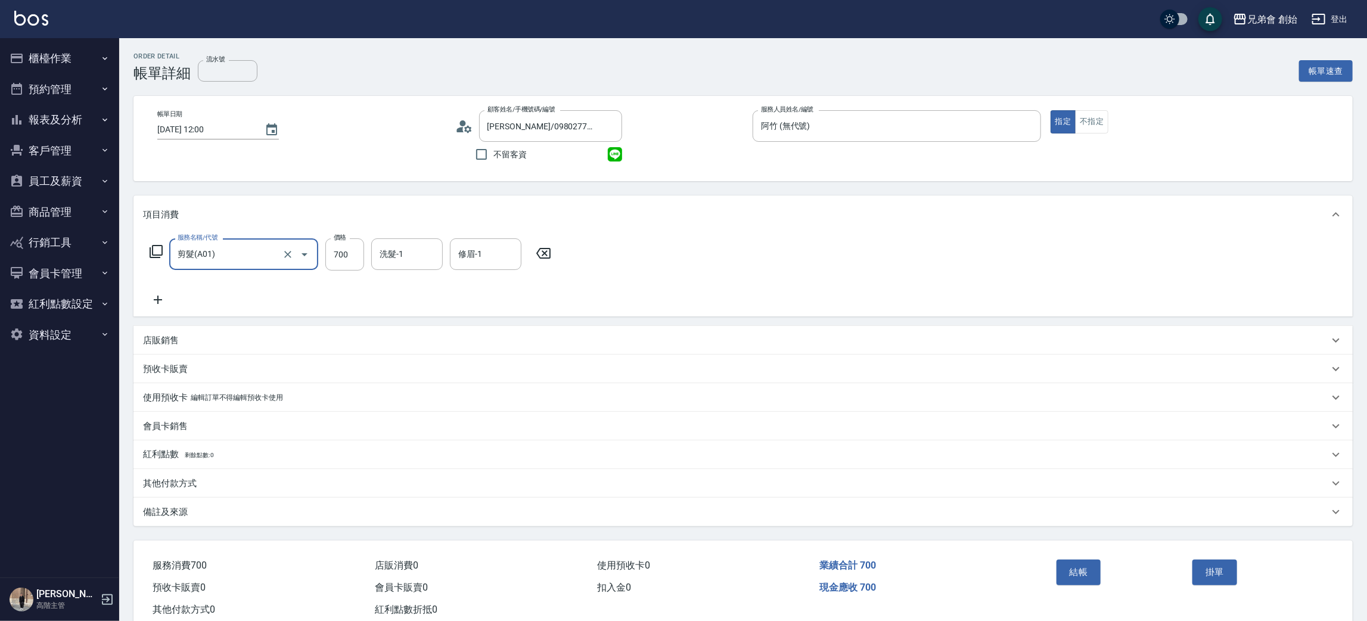
click at [167, 291] on div "服務名稱/代號 剪髮(A01) 服務名稱/代號 價格 700 價格 洗髮-1 洗髮-1 修眉-1 修眉-1" at bounding box center [350, 272] width 415 height 69
click at [169, 295] on icon at bounding box center [158, 300] width 30 height 14
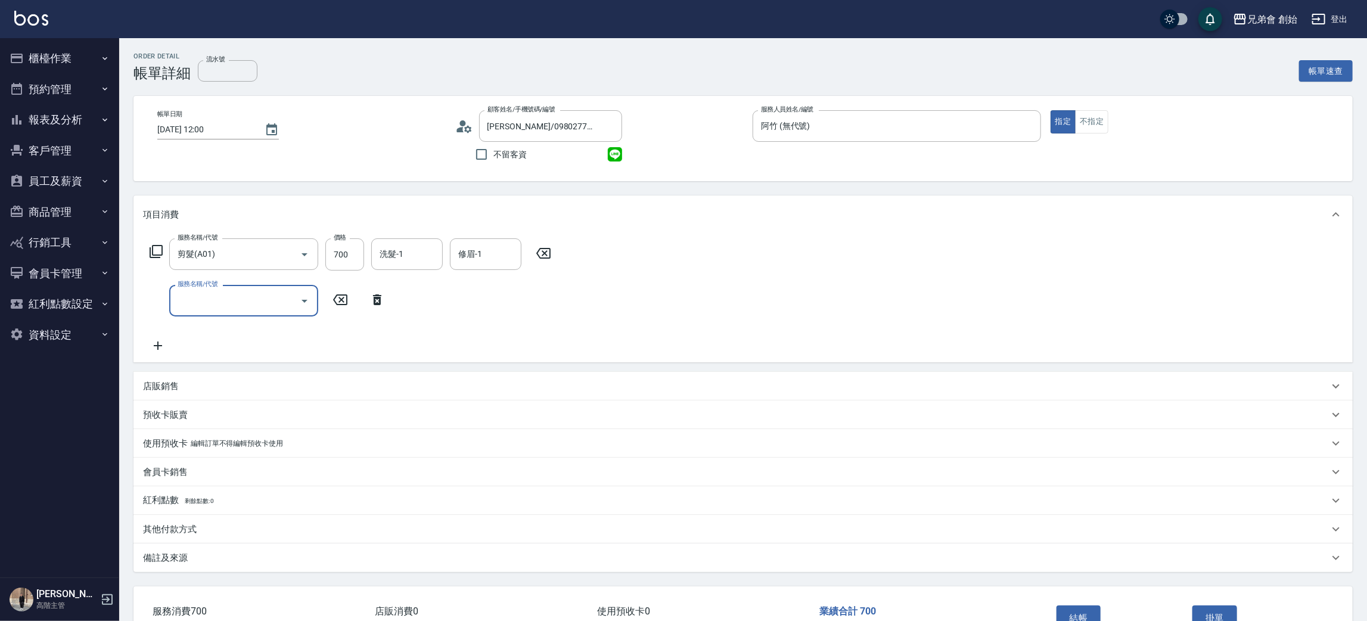
click at [226, 297] on input "服務名稱/代號" at bounding box center [235, 300] width 120 height 21
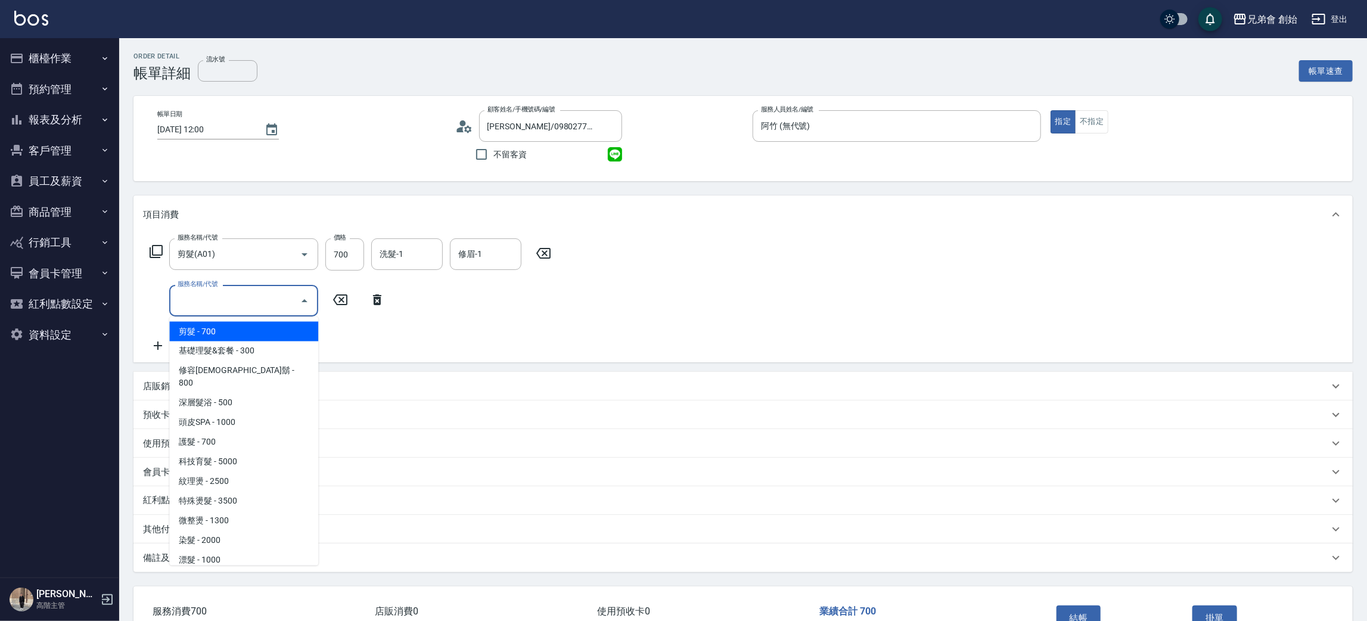
click at [268, 322] on span "剪髮 - 700" at bounding box center [243, 332] width 149 height 20
type input "剪髮(A01)"
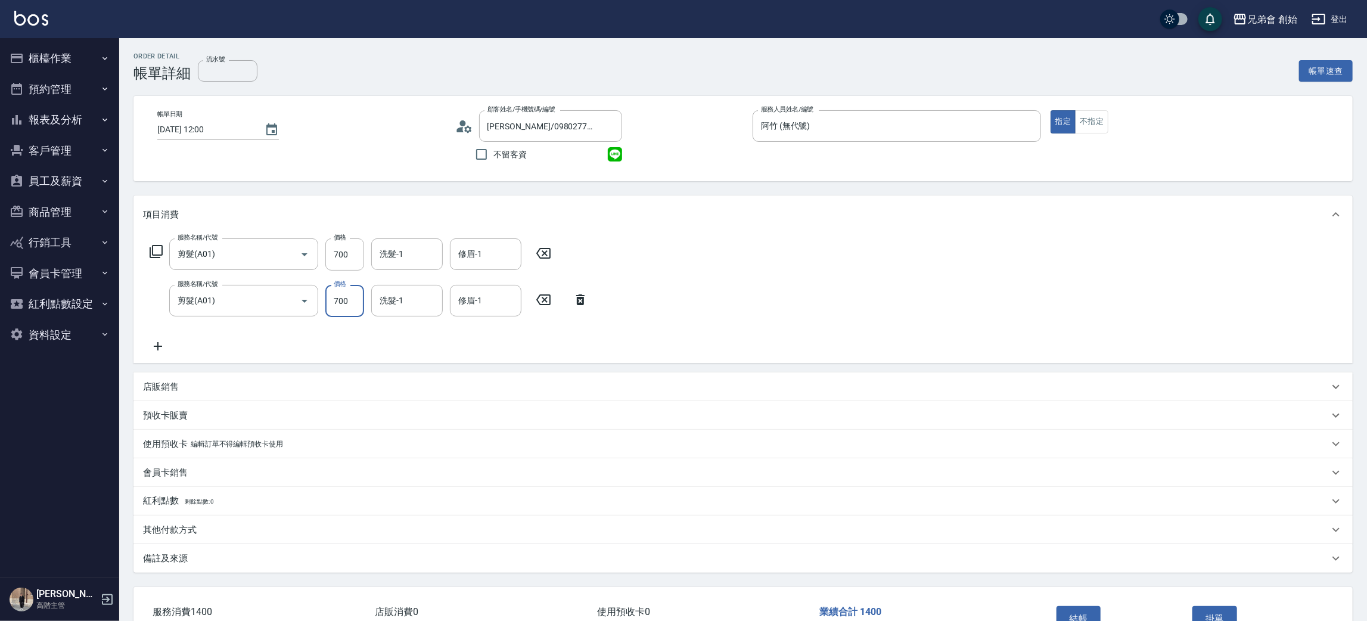
click at [335, 292] on input "700" at bounding box center [344, 301] width 39 height 32
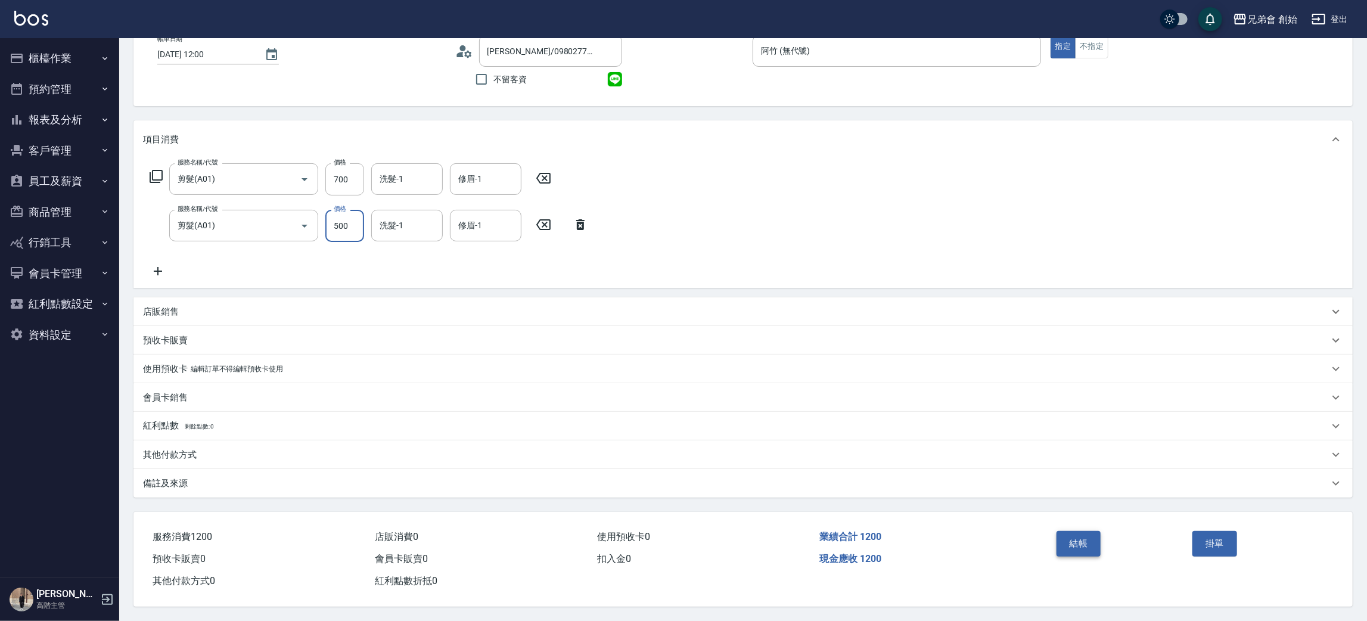
type input "500"
click at [1066, 545] on button "結帳" at bounding box center [1078, 543] width 45 height 25
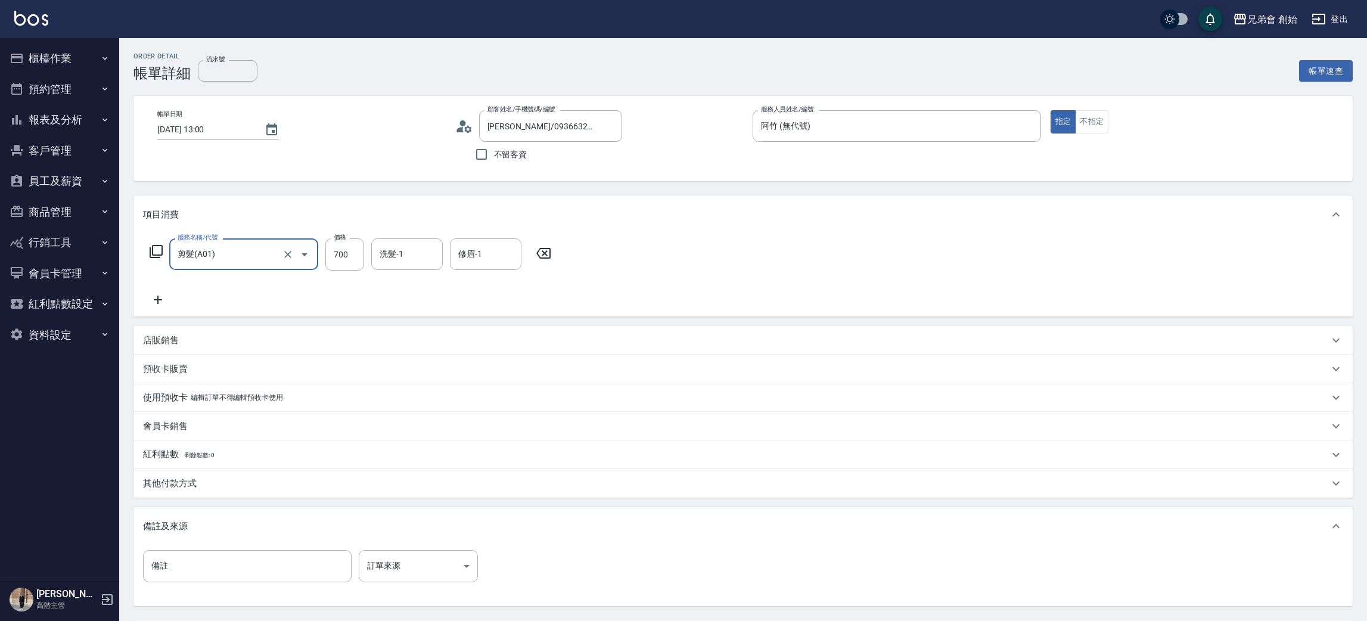
scroll to position [111, 0]
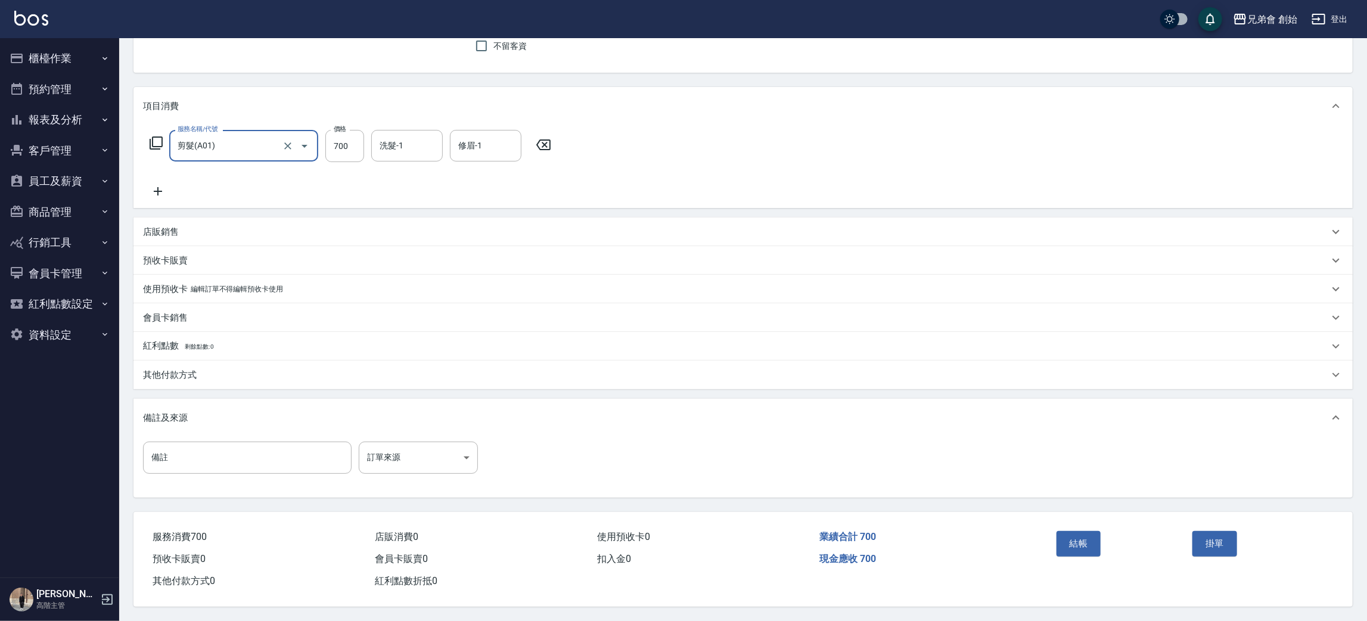
click at [1088, 542] on button "結帳" at bounding box center [1078, 543] width 45 height 25
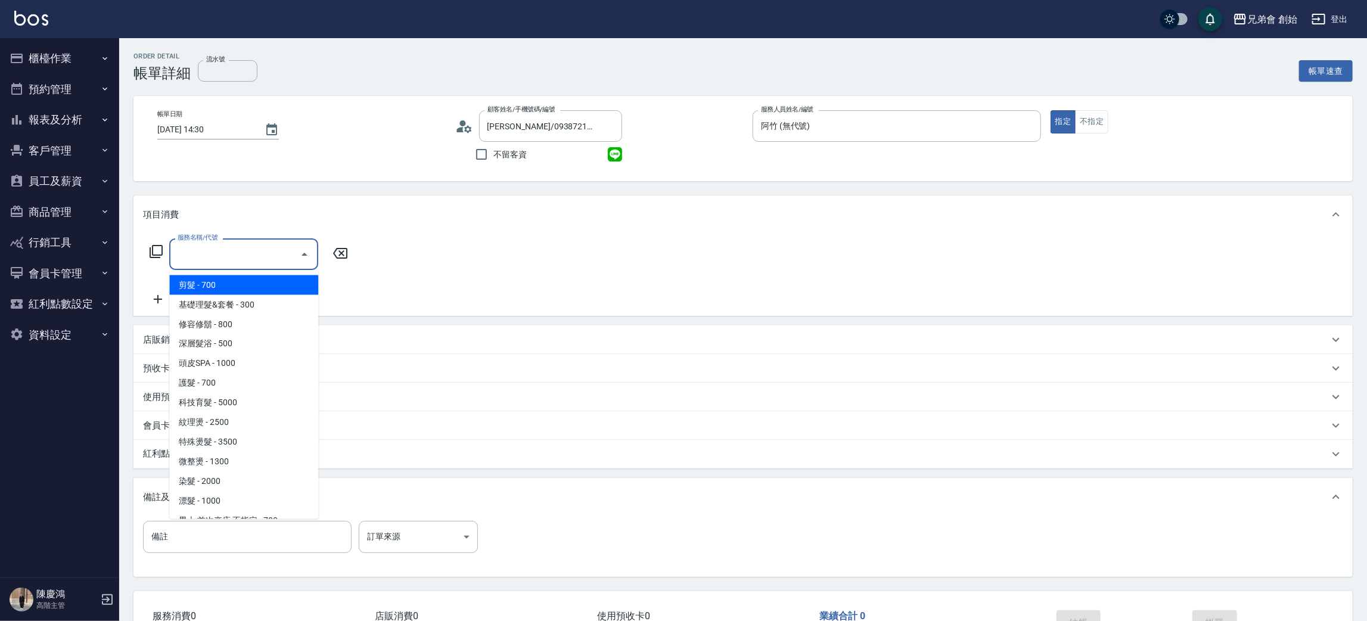
click at [245, 280] on span "剪髮 - 700" at bounding box center [243, 285] width 149 height 20
type input "剪髮(A01)"
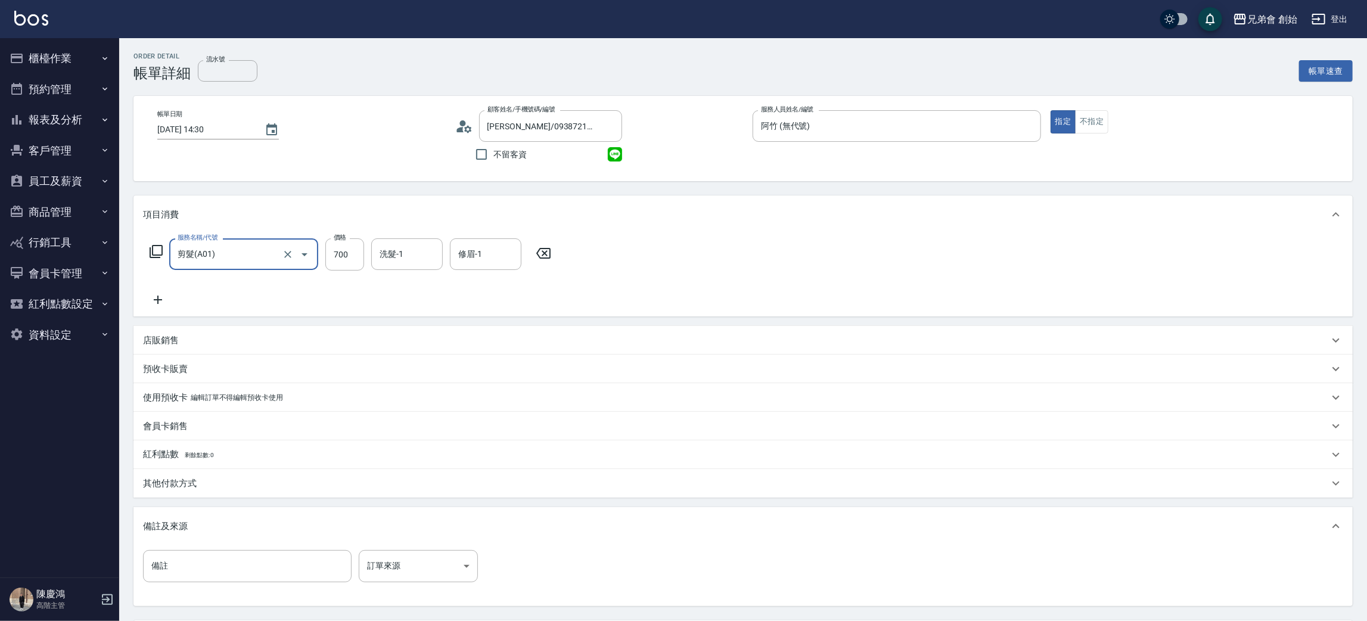
click at [158, 288] on div "服務名稱/代號 剪髮(A01) 服務名稱/代號 價格 700 價格 洗髮-1 洗髮-1 修眉-1 修眉-1" at bounding box center [350, 272] width 415 height 69
click at [176, 309] on div "服務名稱/代號 剪髮(A01) 服務名稱/代號 價格 700 價格 洗髮-1 洗髮-1 修眉-1 修眉-1" at bounding box center [742, 275] width 1219 height 83
click at [167, 300] on icon at bounding box center [158, 300] width 30 height 14
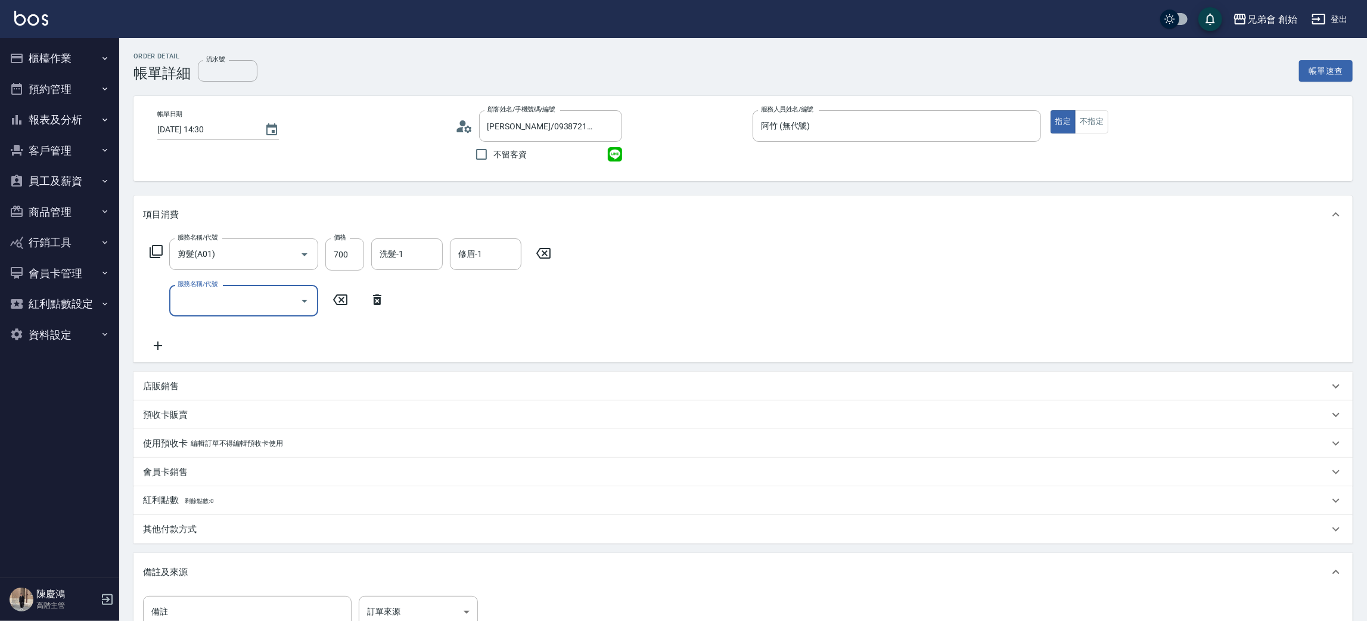
click at [224, 309] on input "服務名稱/代號" at bounding box center [235, 300] width 120 height 21
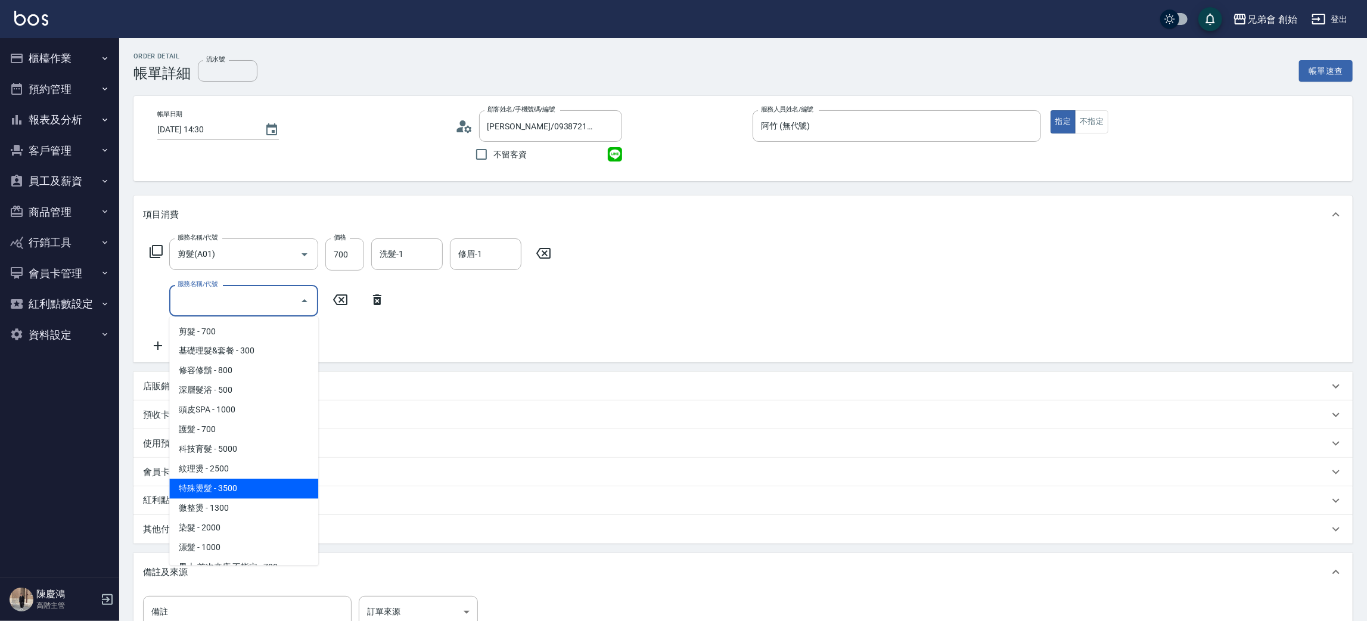
click at [281, 485] on span "特殊燙髮 - 3500" at bounding box center [243, 489] width 149 height 20
type input "特殊燙髮(D02)"
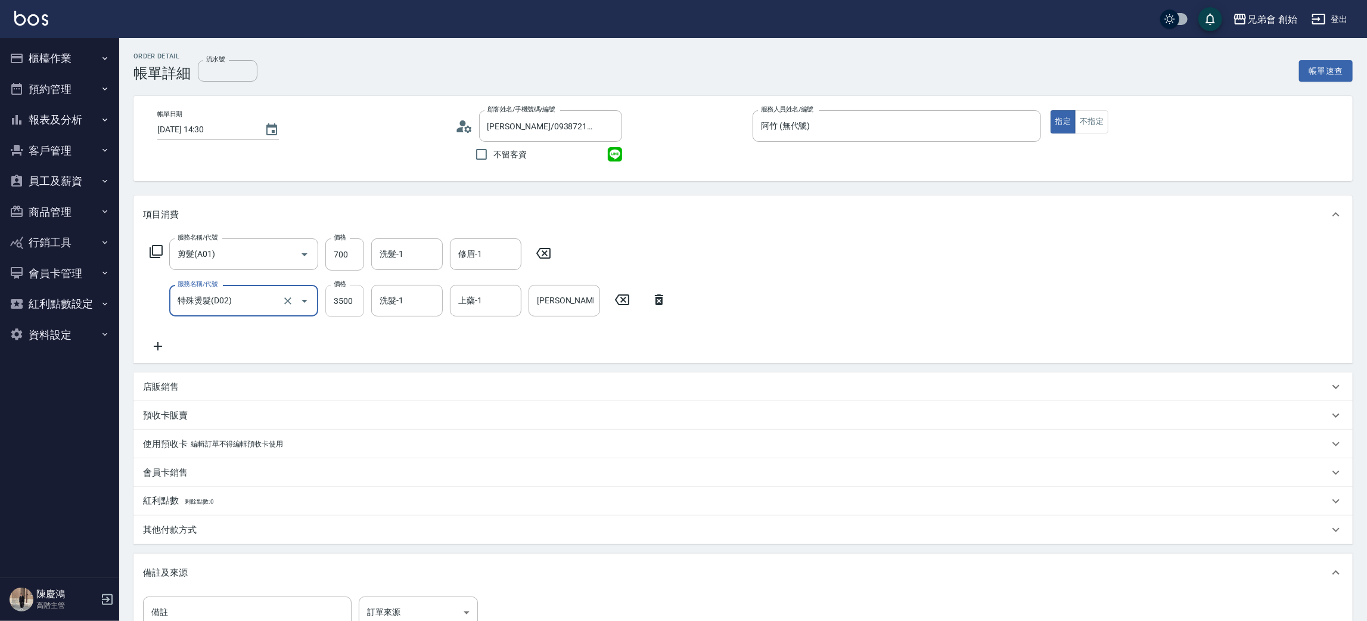
click at [346, 306] on input "3500" at bounding box center [344, 301] width 39 height 32
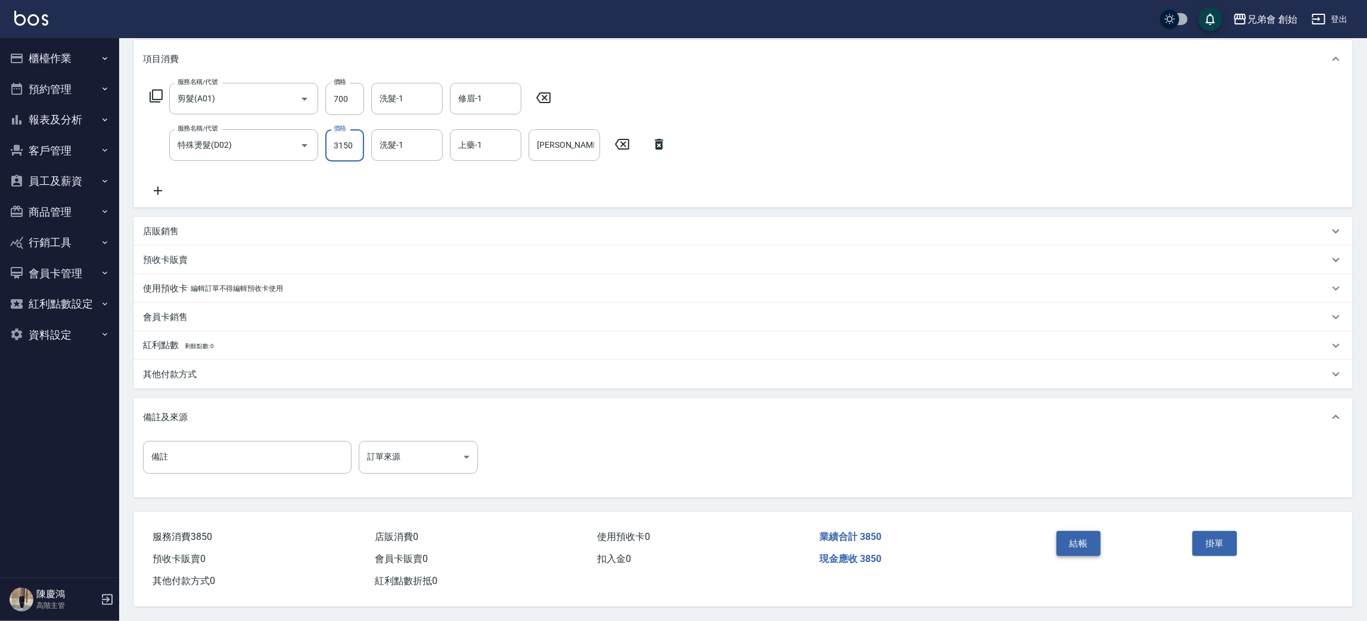
type input "3150"
click at [1084, 546] on button "結帳" at bounding box center [1078, 543] width 45 height 25
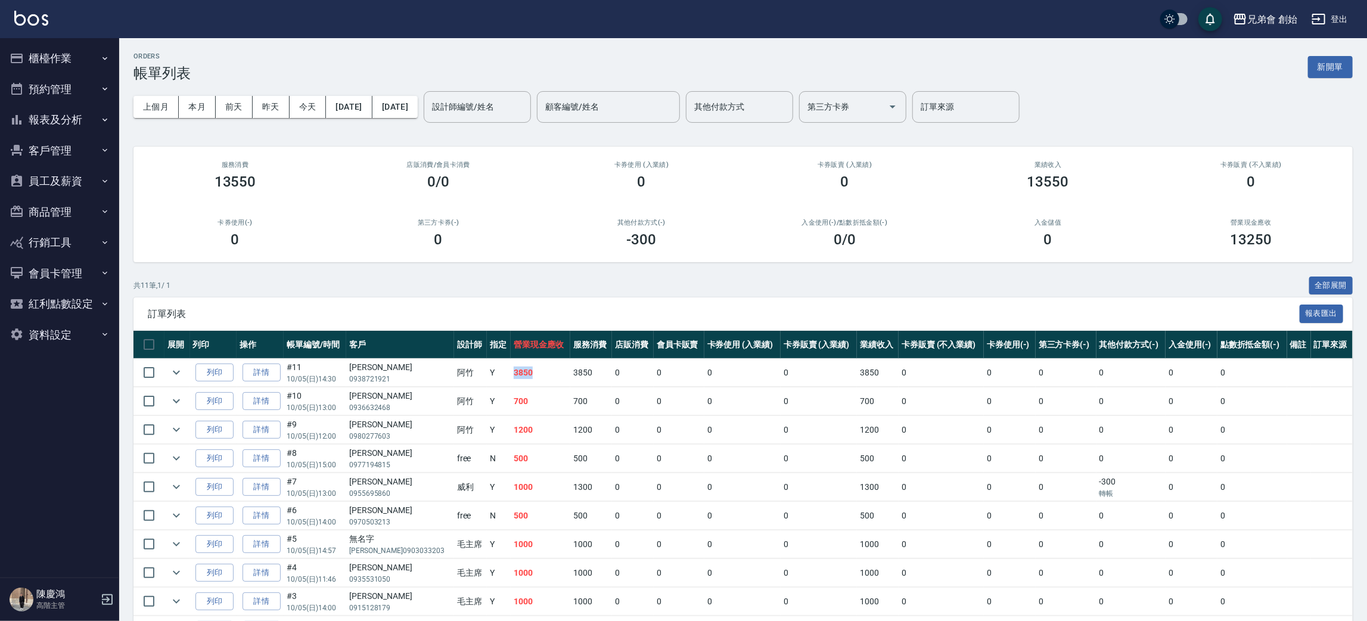
drag, startPoint x: 480, startPoint y: 371, endPoint x: 526, endPoint y: 374, distance: 46.0
click at [526, 374] on tr "列印 詳情 #11 10/05 (日) 14:30 [PERSON_NAME] 0938721921 阿竹 Y 3850 3850 0 0 0 0 3850 …" at bounding box center [742, 373] width 1219 height 28
click at [532, 372] on td "3850" at bounding box center [541, 373] width 60 height 28
drag, startPoint x: 539, startPoint y: 371, endPoint x: 583, endPoint y: 381, distance: 45.1
click at [583, 381] on tr "列印 詳情 #11 10/05 (日) 14:30 [PERSON_NAME] 0938721921 阿竹 Y 3850 3850 0 0 0 0 3850 …" at bounding box center [742, 373] width 1219 height 28
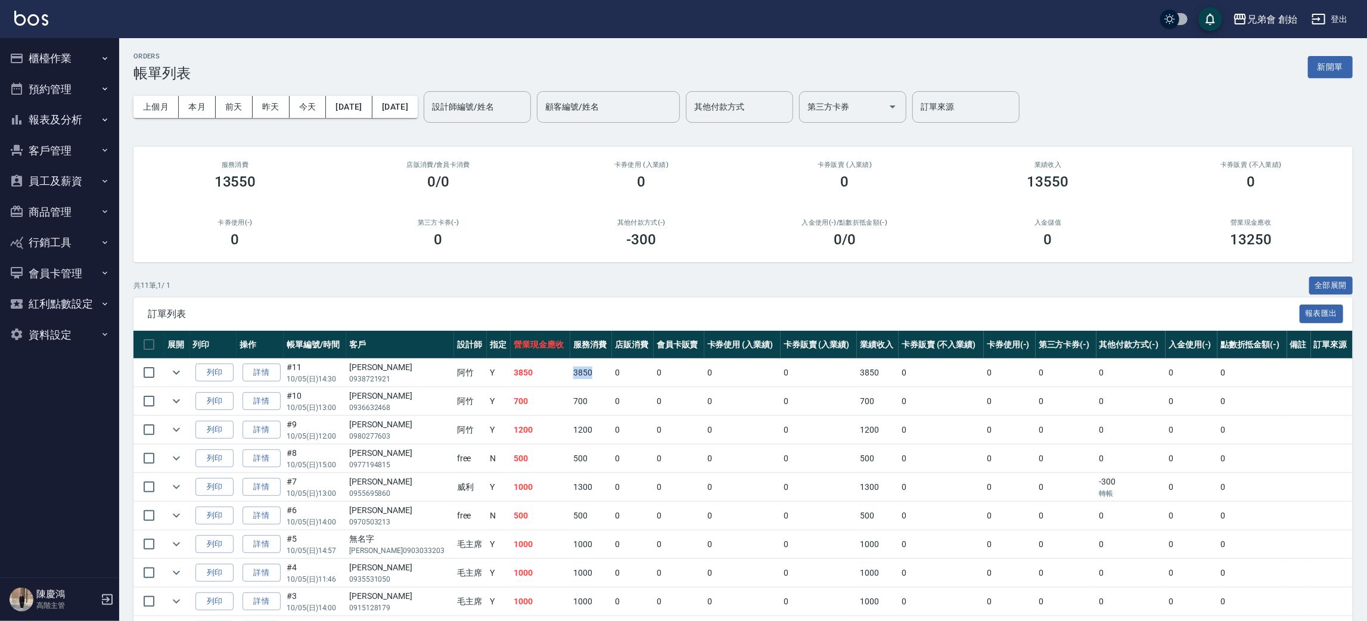
click at [520, 368] on td "3850" at bounding box center [541, 373] width 60 height 28
